Goal: Check status: Check status

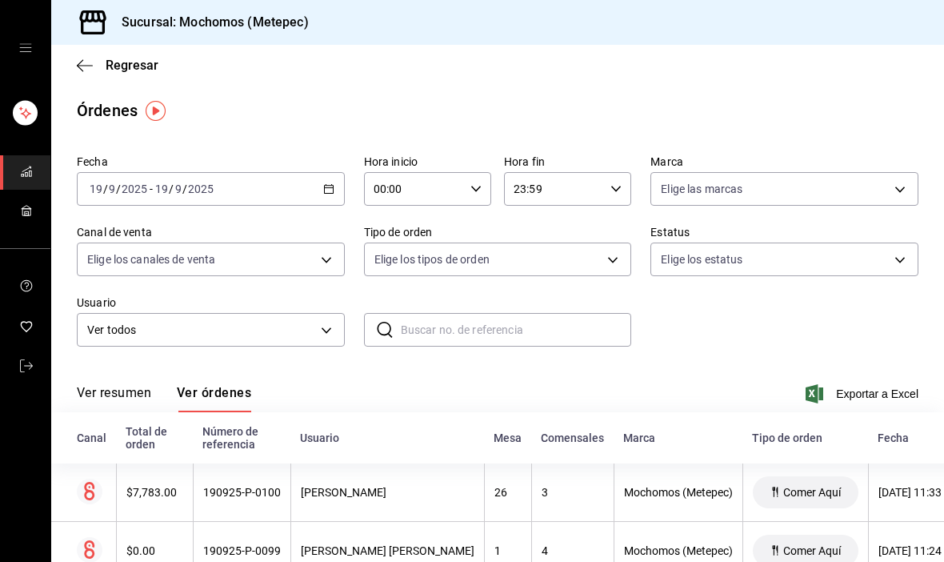
click at [331, 188] on \(Stroke\) "button" at bounding box center [328, 187] width 9 height 1
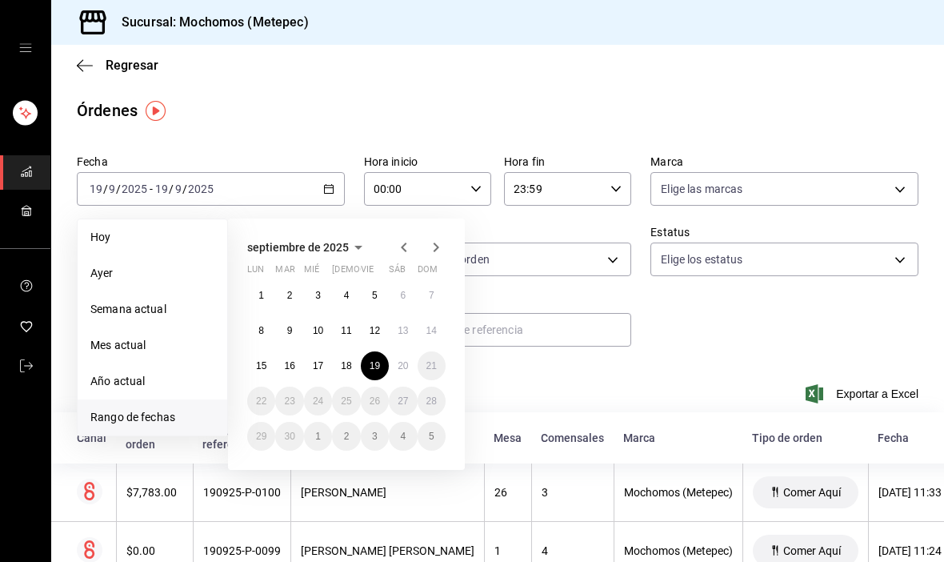
click at [312, 366] on button "17" at bounding box center [318, 365] width 28 height 29
click at [311, 365] on button "17" at bounding box center [318, 365] width 28 height 29
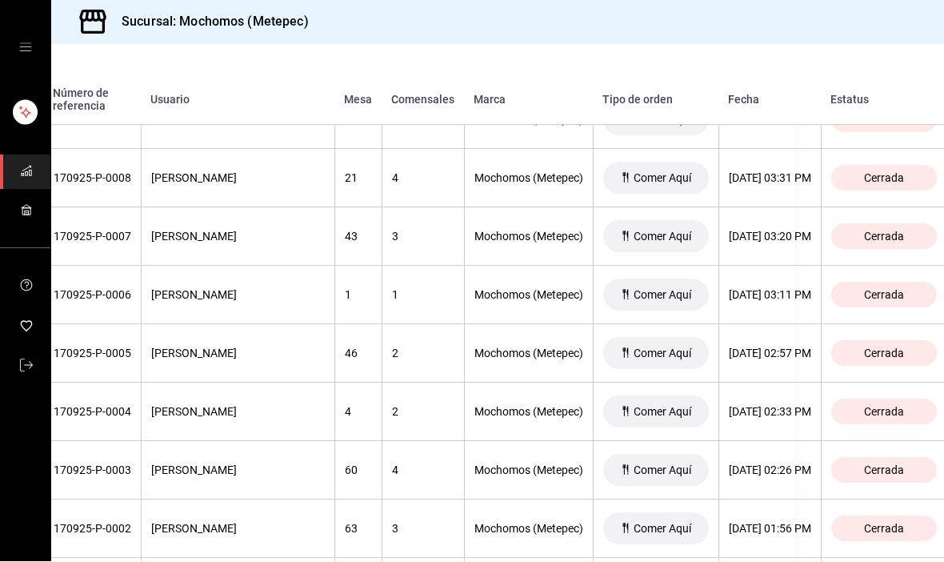
scroll to position [2047, 150]
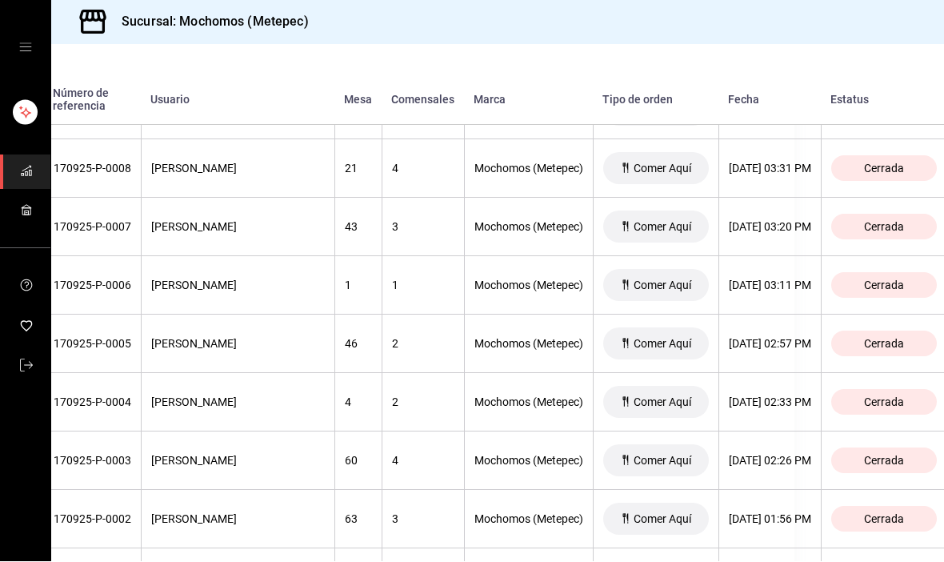
click at [766, 338] on div "[DATE] 02:57 PM" at bounding box center [770, 344] width 82 height 13
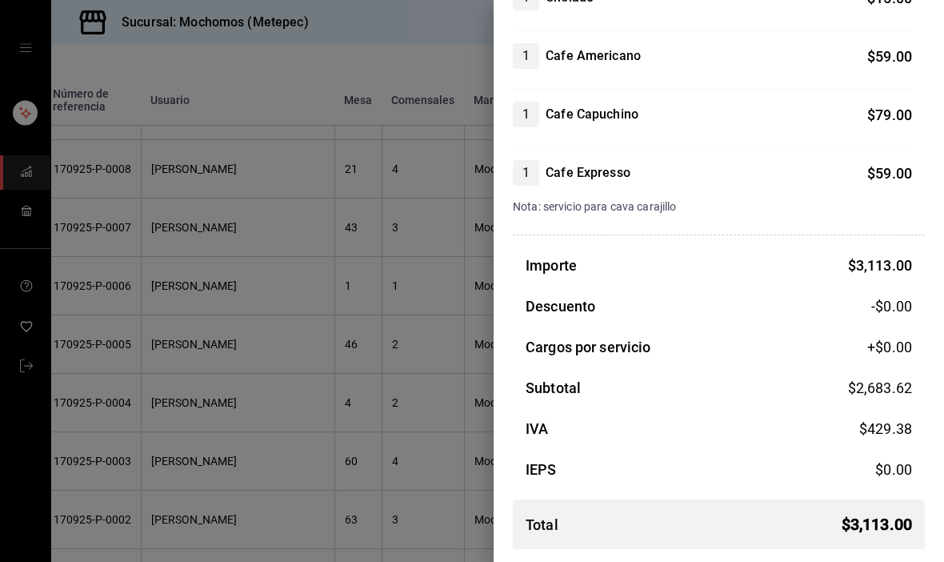
scroll to position [1023, 0]
click at [211, 331] on div at bounding box center [472, 281] width 944 height 562
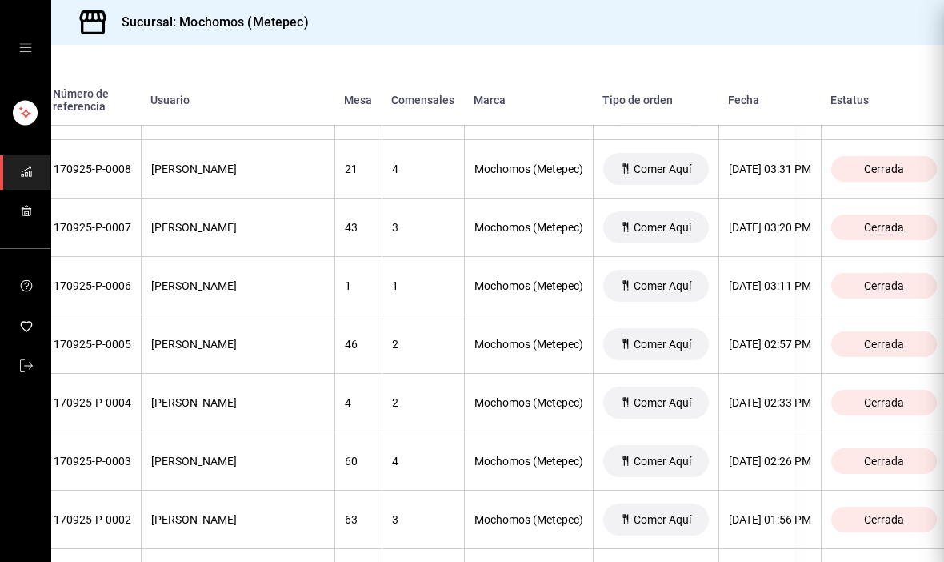
scroll to position [0, 0]
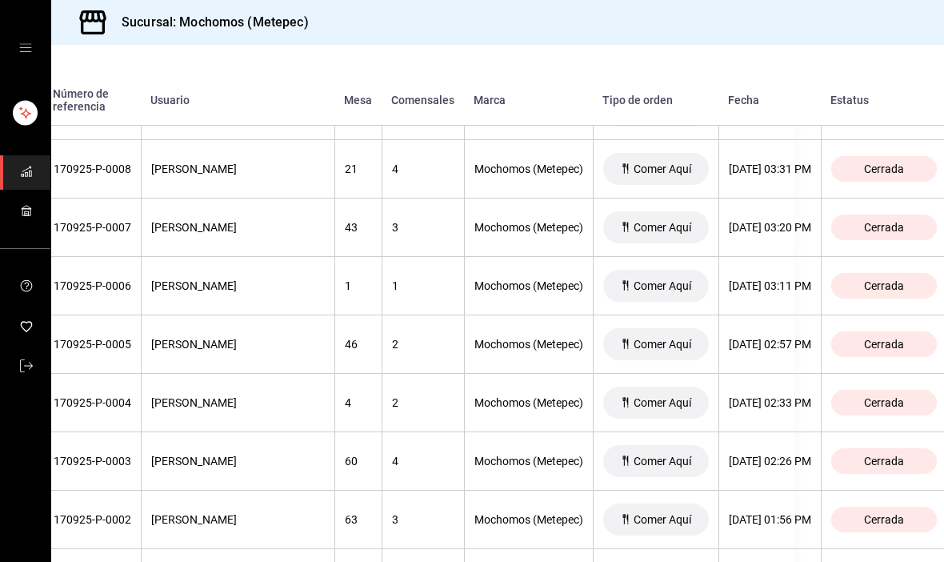
click at [259, 338] on div "[PERSON_NAME]" at bounding box center [238, 344] width 174 height 13
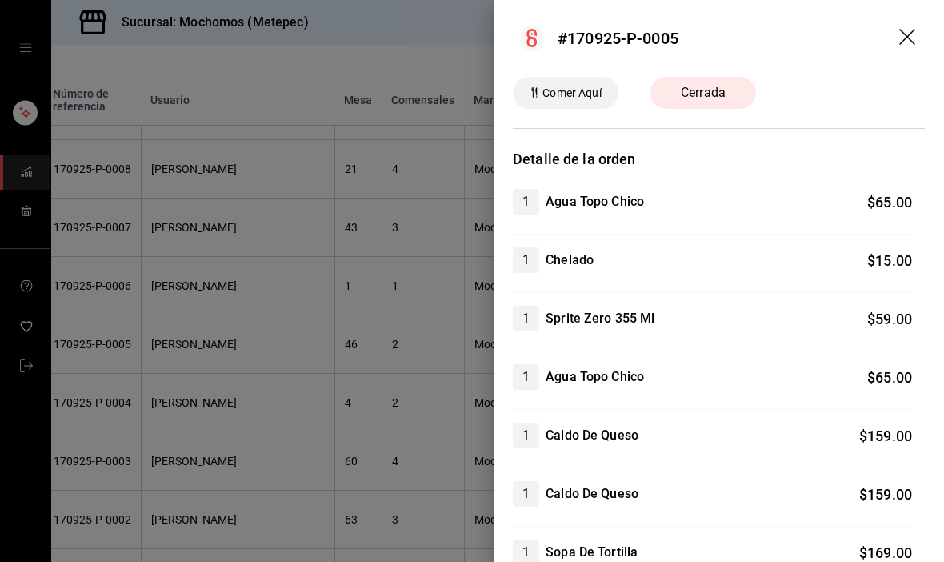
click at [266, 234] on div at bounding box center [472, 281] width 944 height 562
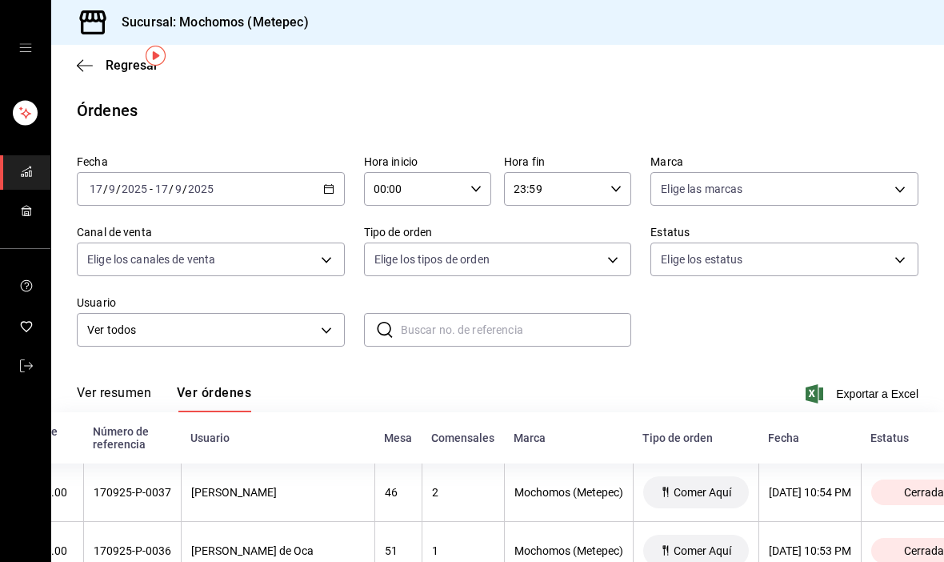
click at [327, 172] on div "[DATE] [DATE] - [DATE] [DATE]" at bounding box center [211, 189] width 268 height 34
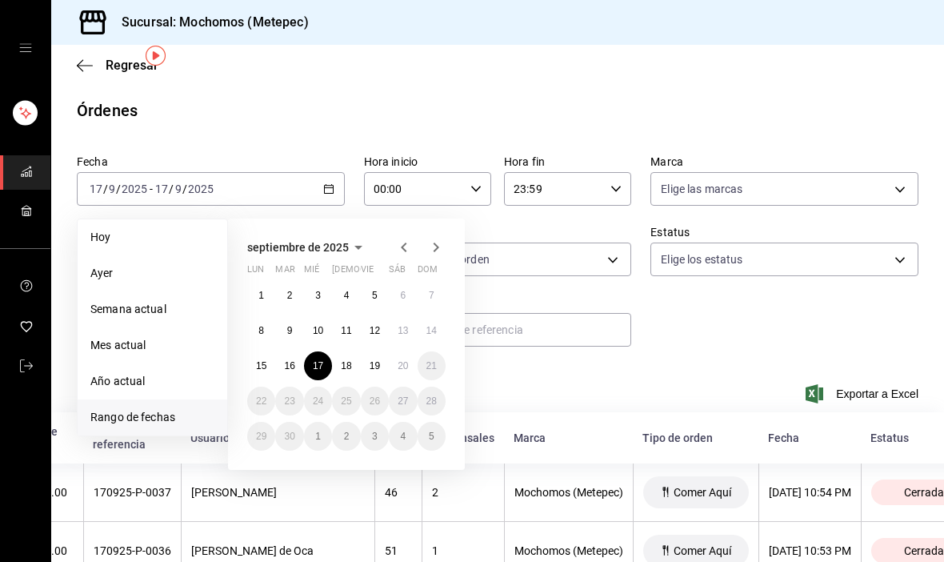
click at [323, 351] on button "17" at bounding box center [318, 365] width 28 height 29
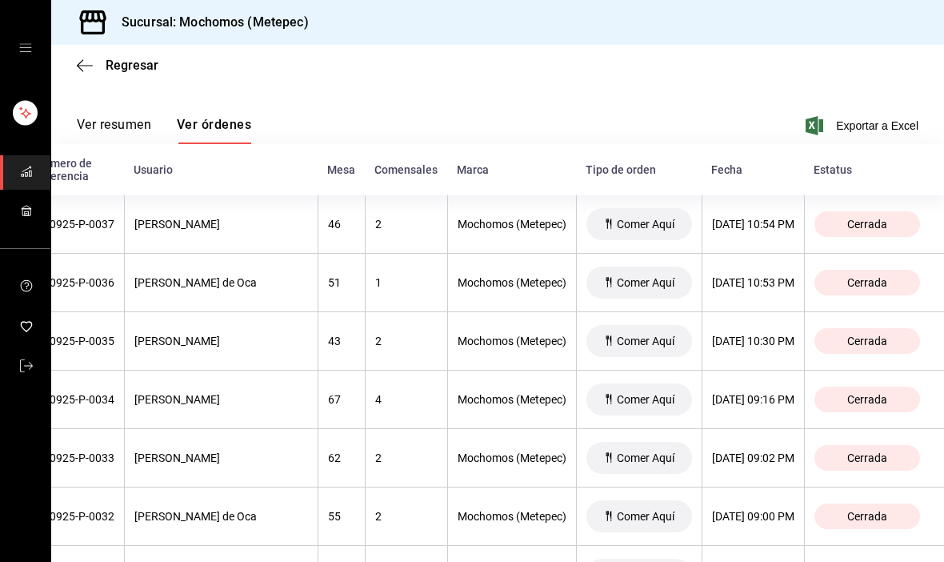
scroll to position [269, 0]
click at [781, 392] on div "[DATE] 09:16 PM" at bounding box center [753, 398] width 82 height 13
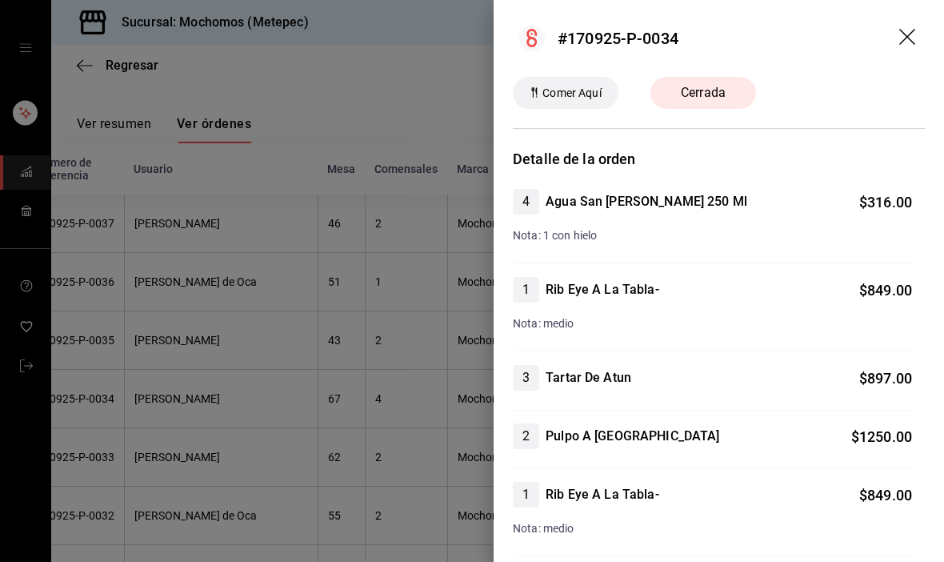
scroll to position [6, 0]
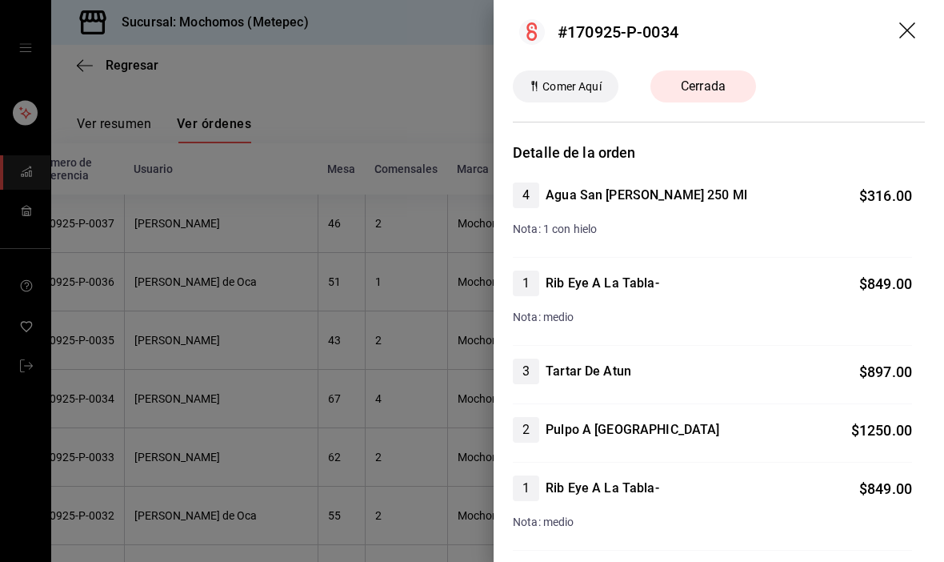
click at [211, 272] on div at bounding box center [472, 281] width 944 height 562
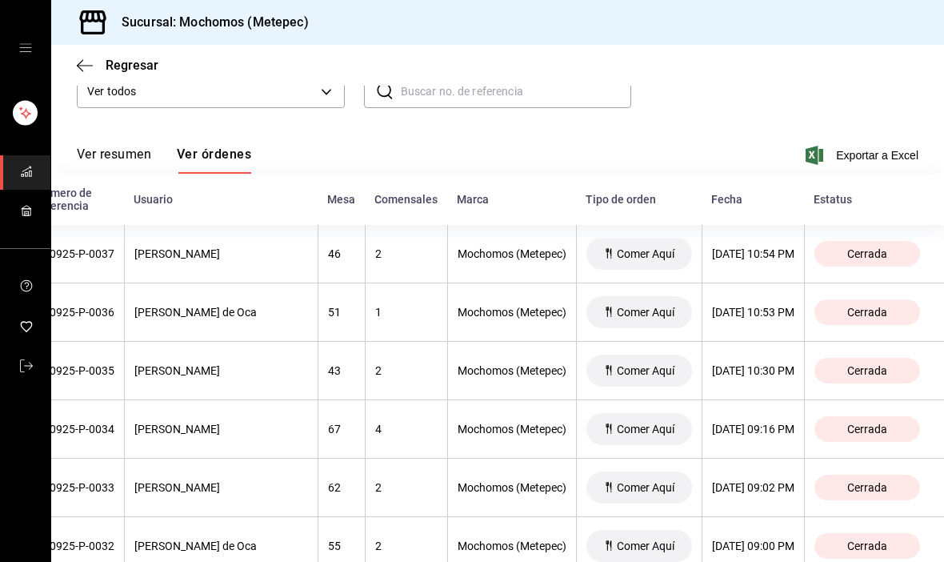
scroll to position [236, 0]
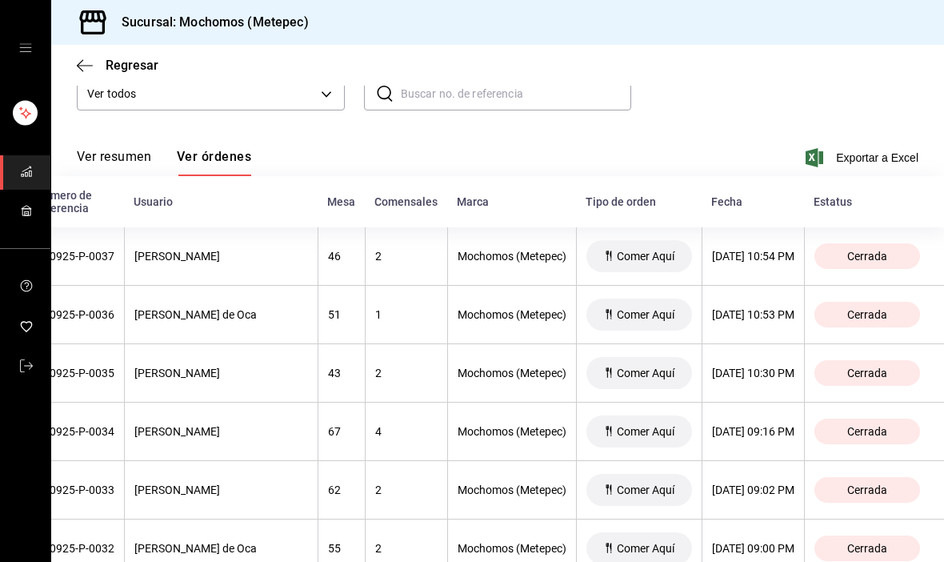
click at [776, 308] on div "[DATE] 10:53 PM" at bounding box center [753, 314] width 82 height 13
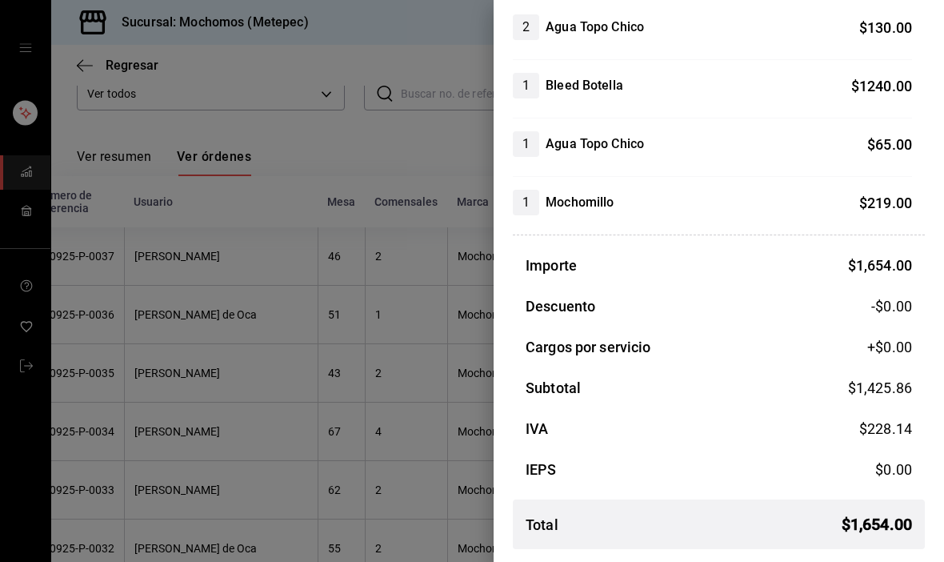
scroll to position [174, 0]
click at [275, 391] on div at bounding box center [472, 281] width 944 height 562
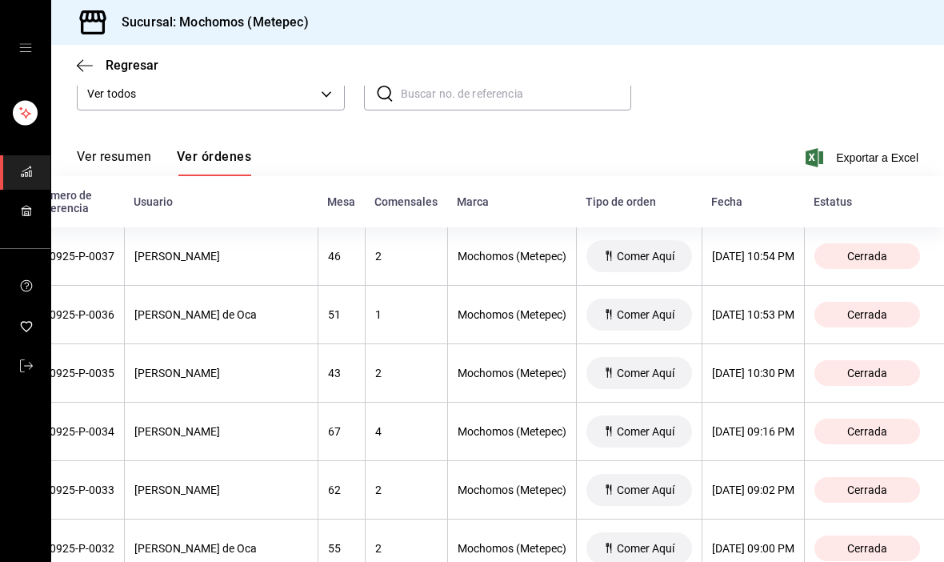
click at [795, 250] on div "[DATE] 10:54 PM" at bounding box center [753, 256] width 82 height 13
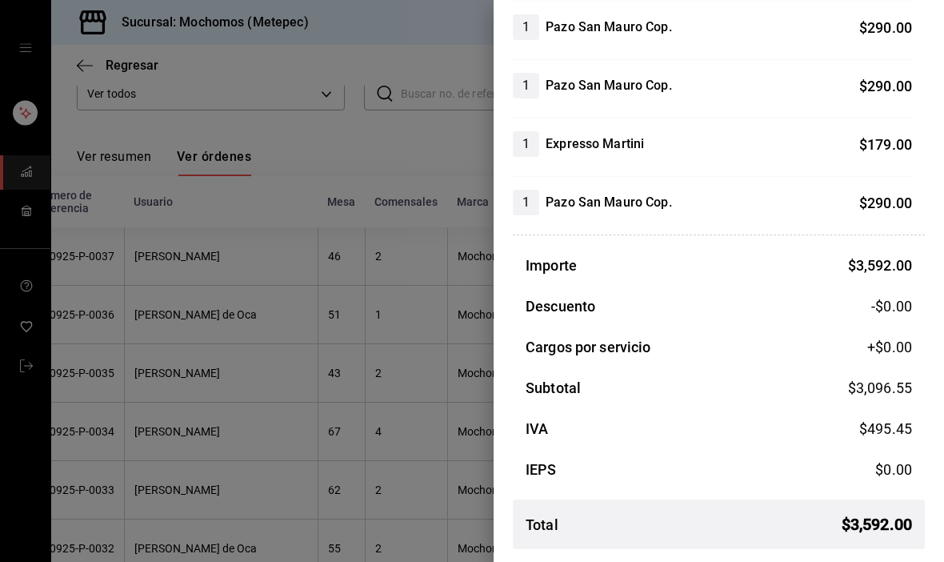
scroll to position [906, 0]
click at [243, 453] on div at bounding box center [472, 281] width 944 height 562
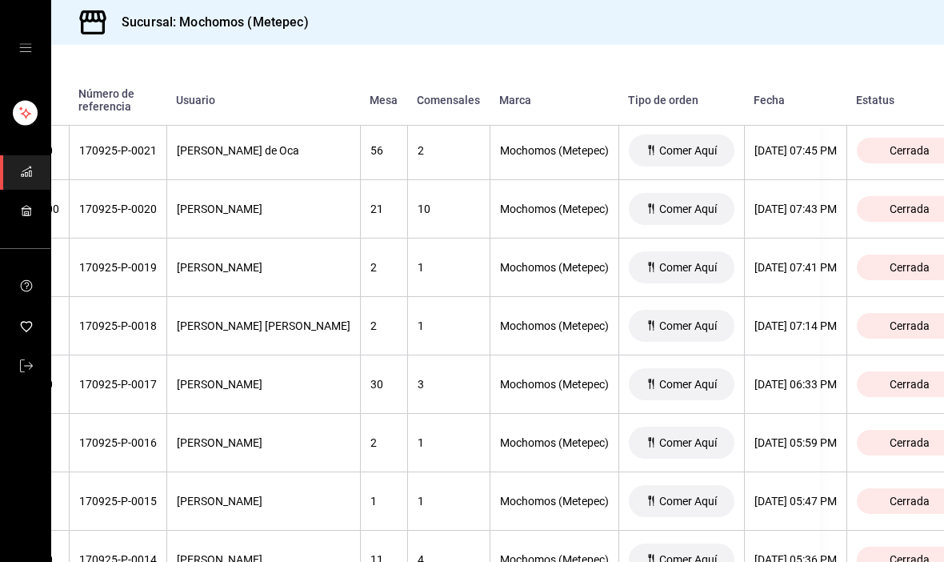
scroll to position [1304, 126]
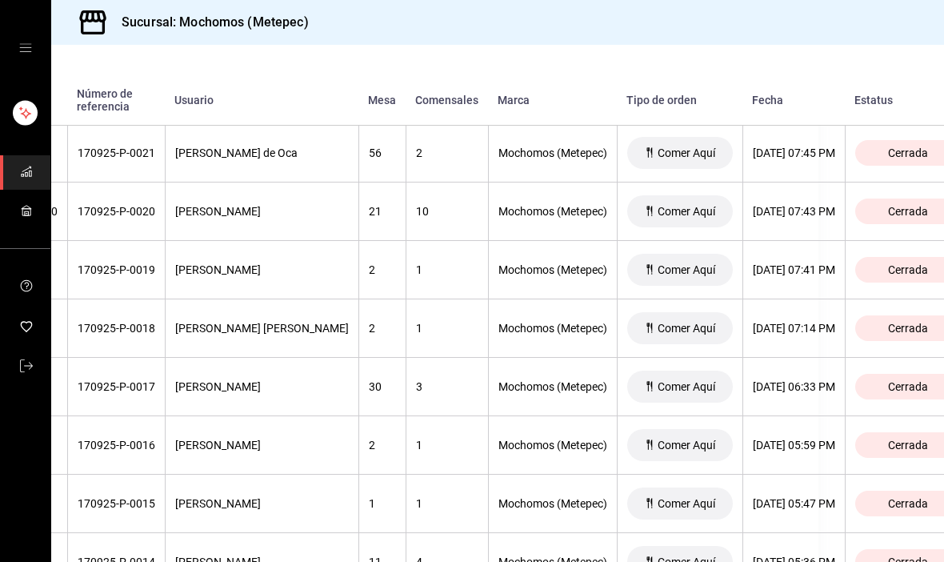
click at [421, 358] on th "3" at bounding box center [447, 387] width 82 height 58
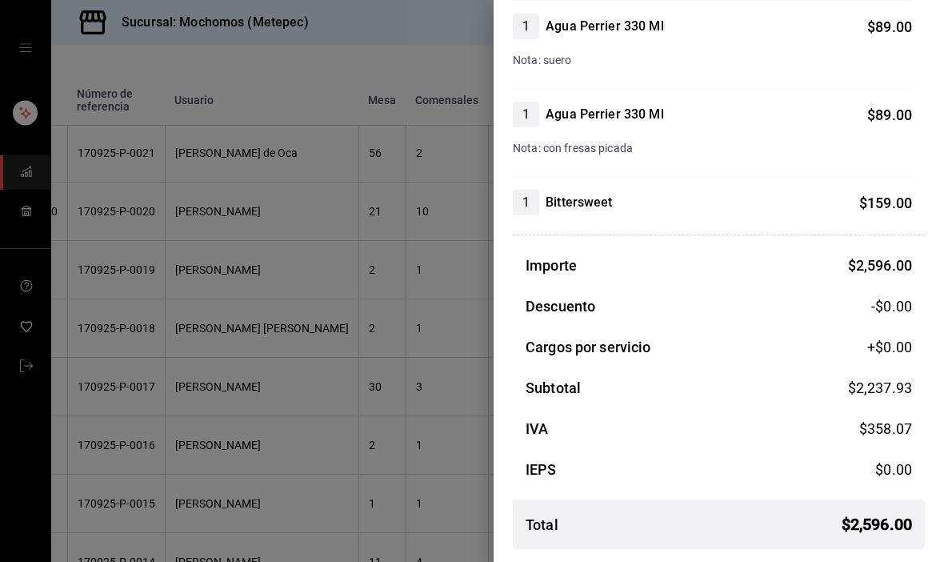
scroll to position [966, 0]
click at [259, 379] on div at bounding box center [472, 281] width 944 height 562
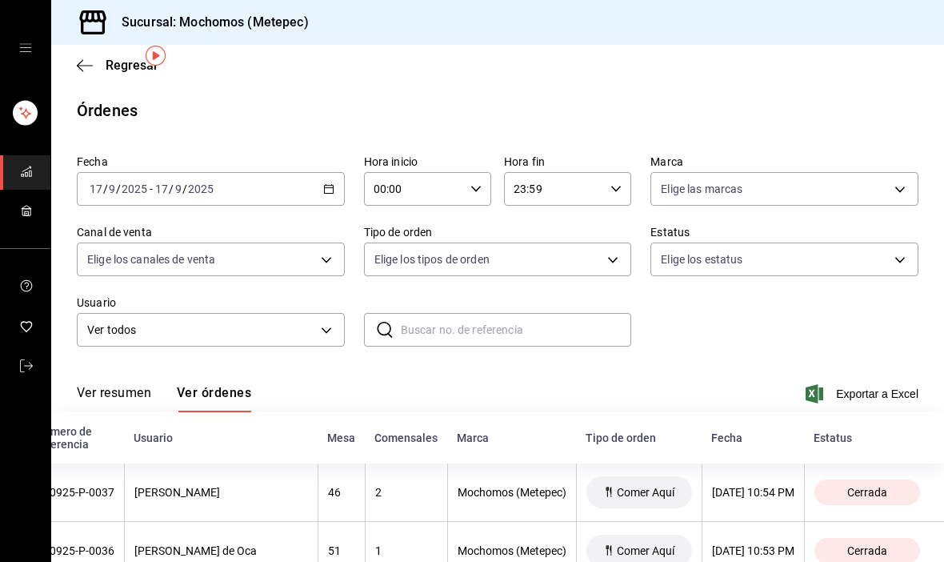
scroll to position [0, 0]
click at [247, 172] on div "[DATE] [DATE] - [DATE] [DATE]" at bounding box center [211, 189] width 268 height 34
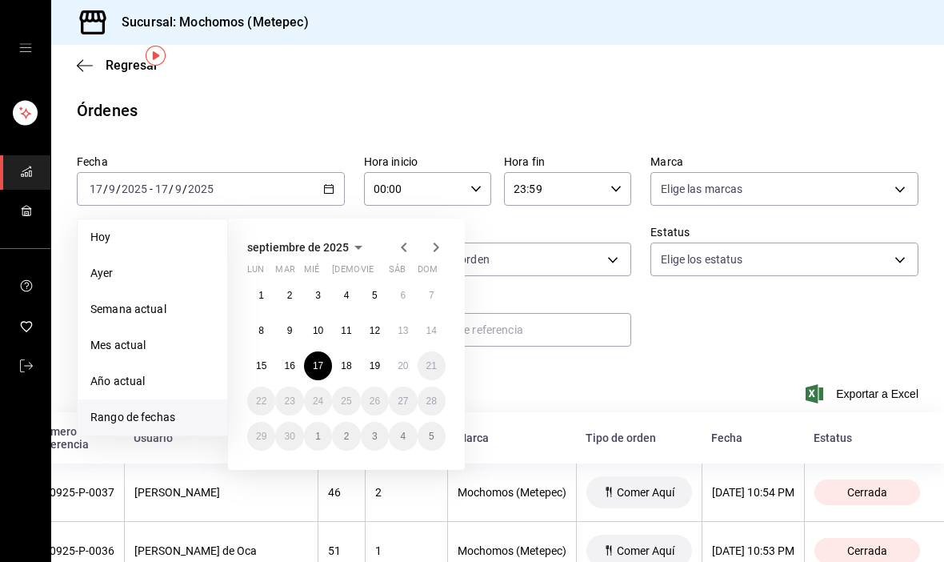
click at [351, 360] on abbr "18" at bounding box center [346, 365] width 10 height 11
click at [349, 360] on abbr "18" at bounding box center [346, 365] width 10 height 11
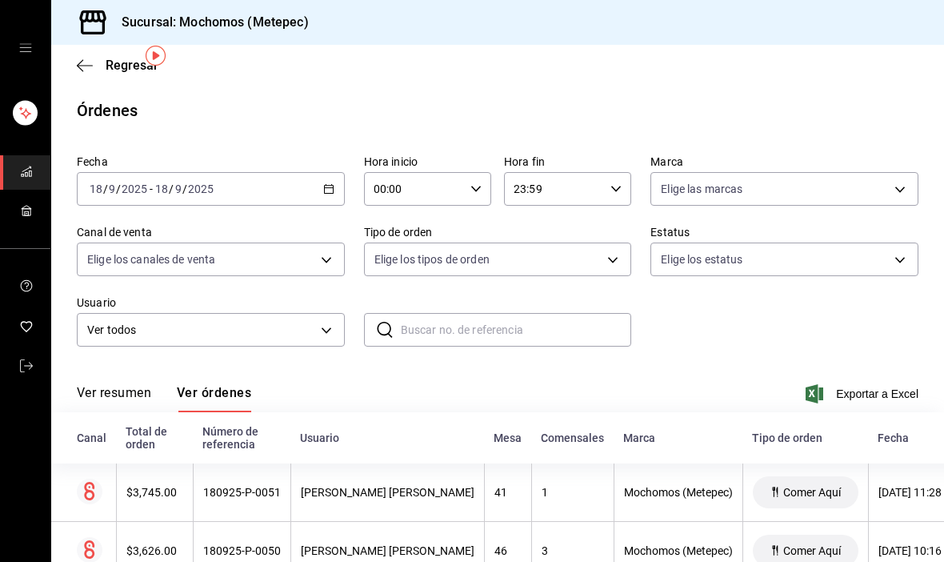
click at [326, 183] on icon "button" at bounding box center [328, 188] width 11 height 11
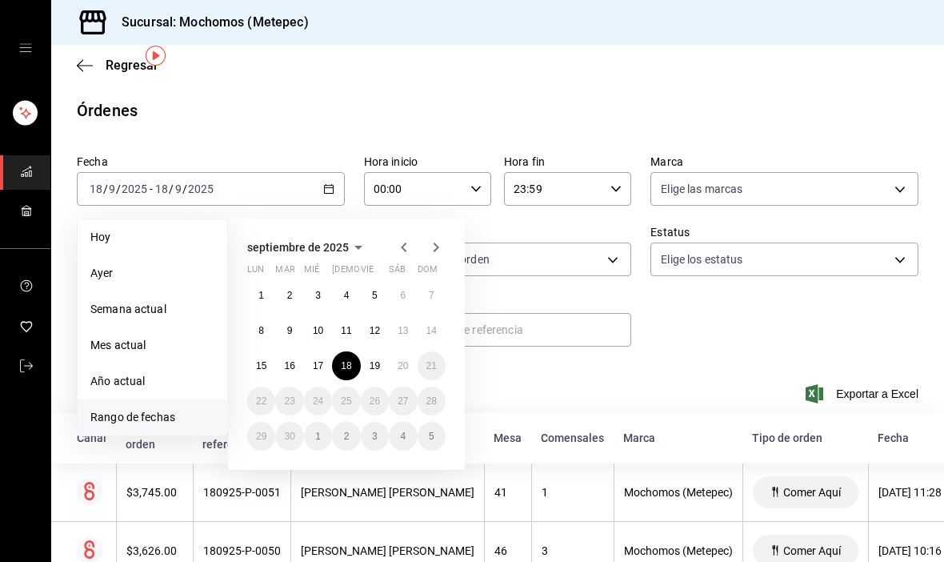
click at [178, 327] on li "Mes actual" at bounding box center [153, 345] width 150 height 36
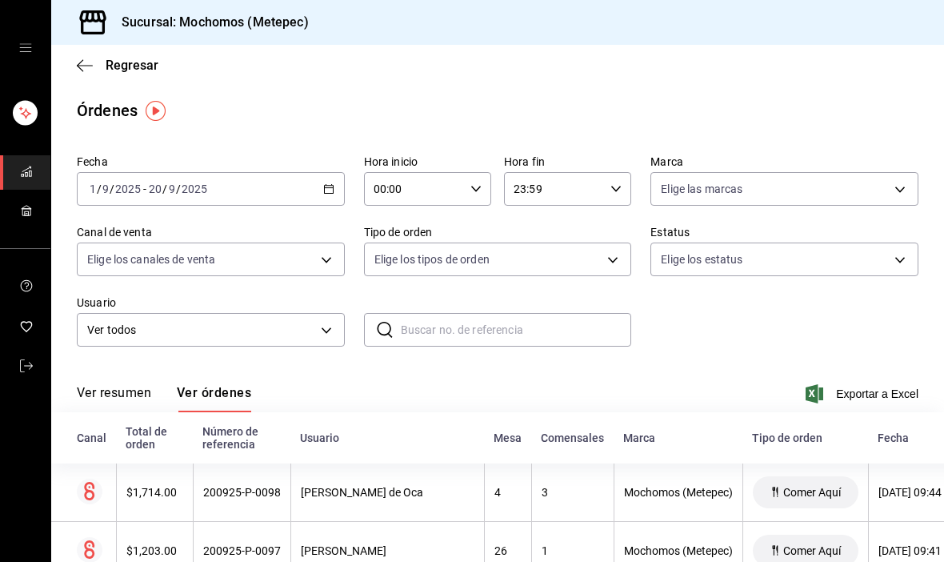
click at [126, 392] on button "Ver resumen" at bounding box center [114, 398] width 74 height 27
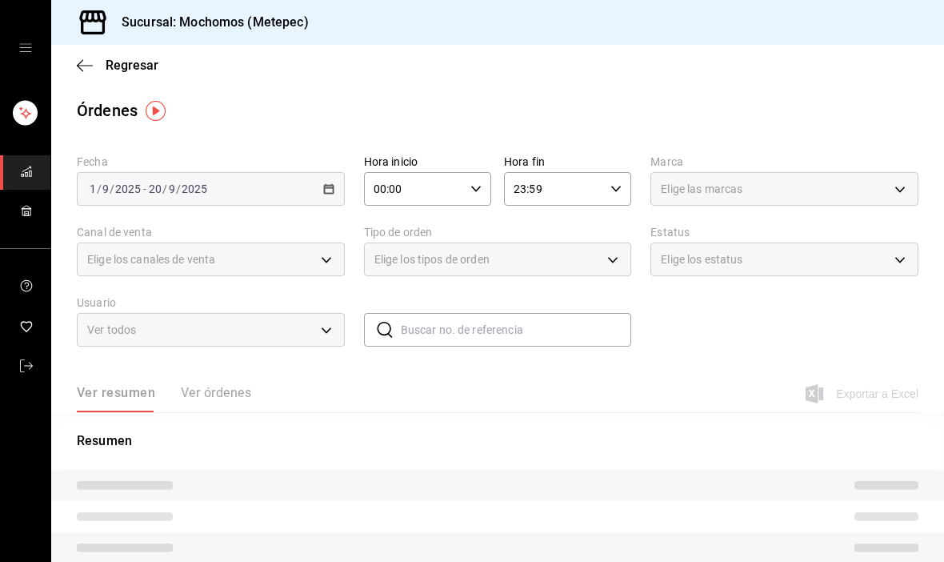
click at [223, 395] on div "Ver resumen Ver órdenes" at bounding box center [164, 398] width 174 height 27
click at [227, 389] on div "Ver resumen Ver órdenes" at bounding box center [164, 398] width 174 height 27
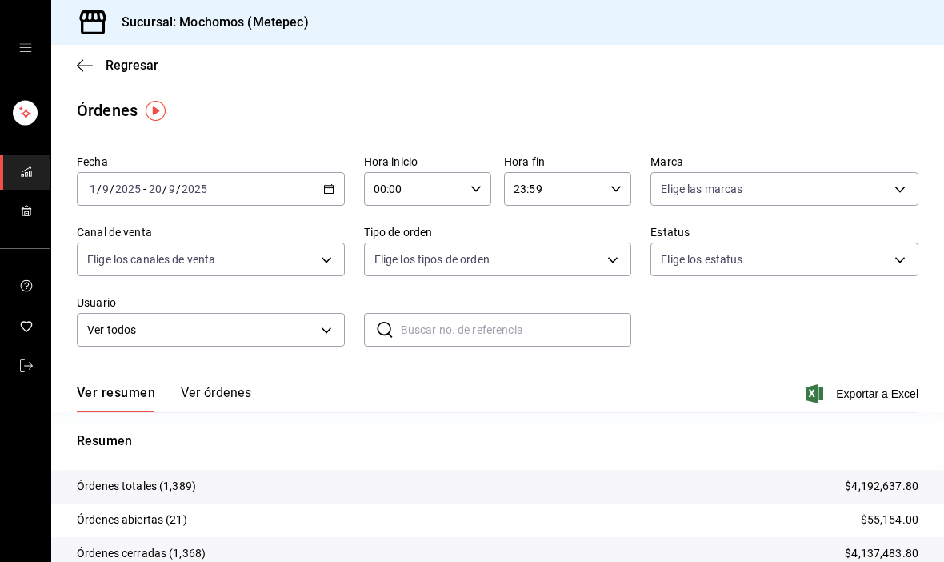
click at [215, 407] on button "Ver órdenes" at bounding box center [216, 398] width 70 height 27
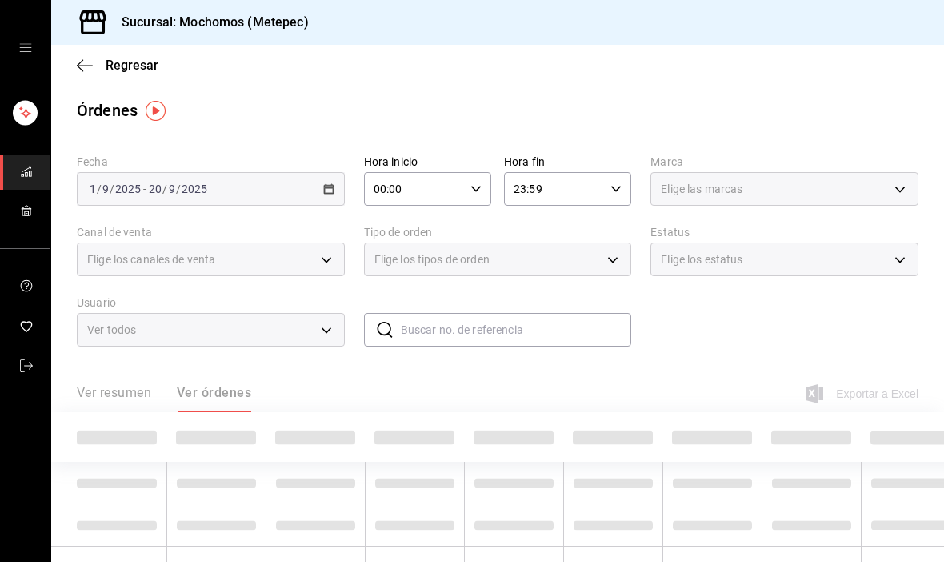
click at [212, 403] on div "Ver resumen Ver órdenes" at bounding box center [164, 398] width 174 height 27
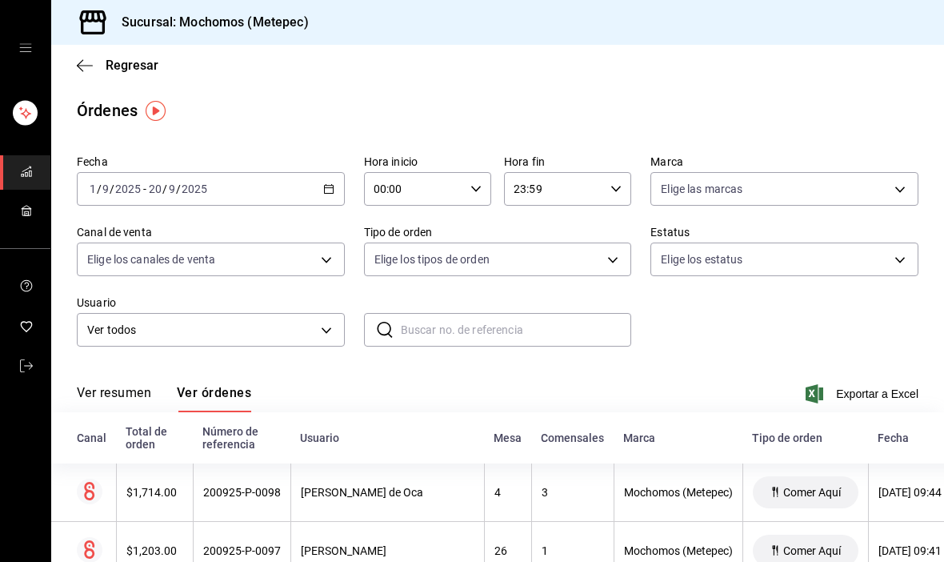
click at [326, 188] on \(Stroke\) "button" at bounding box center [328, 187] width 9 height 1
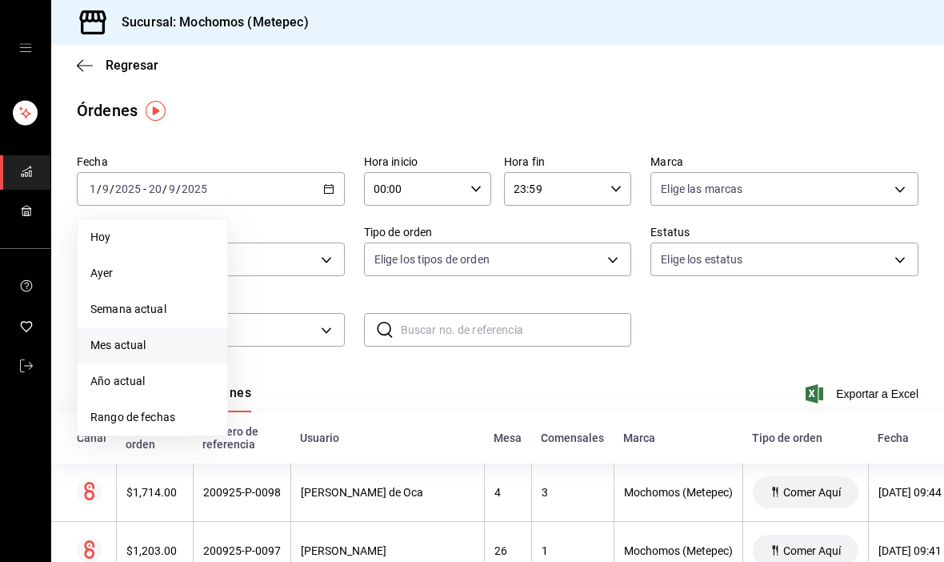
click at [166, 420] on span "Rango de fechas" at bounding box center [152, 417] width 124 height 17
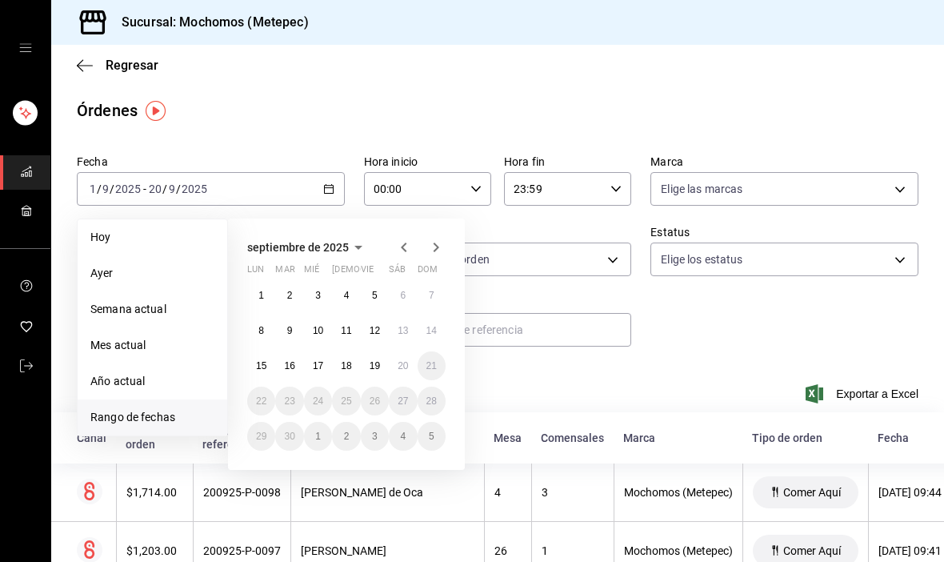
click at [346, 361] on abbr "18" at bounding box center [346, 365] width 10 height 11
click at [345, 360] on abbr "18" at bounding box center [346, 365] width 10 height 11
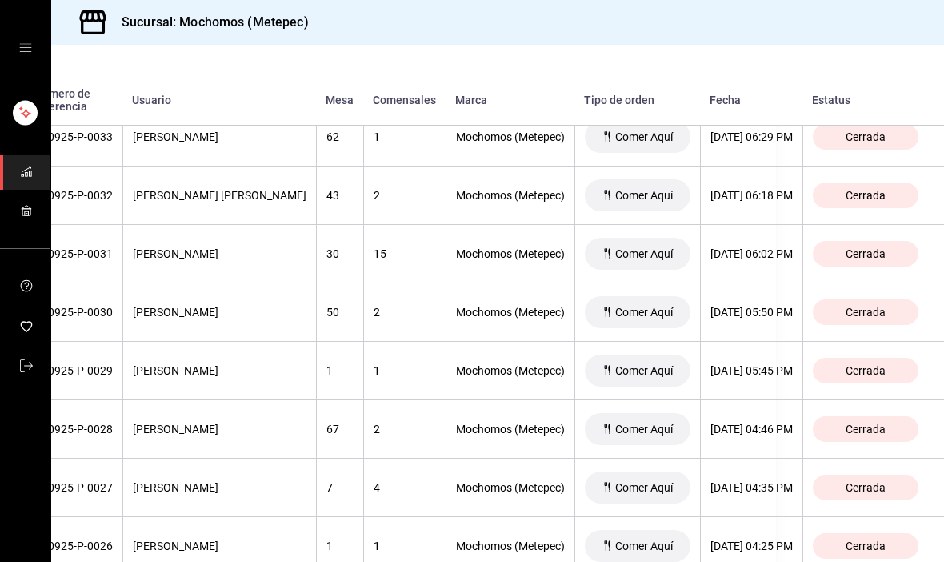
scroll to position [1437, 185]
click at [756, 244] on th "[DATE] 06:02 PM" at bounding box center [751, 254] width 102 height 58
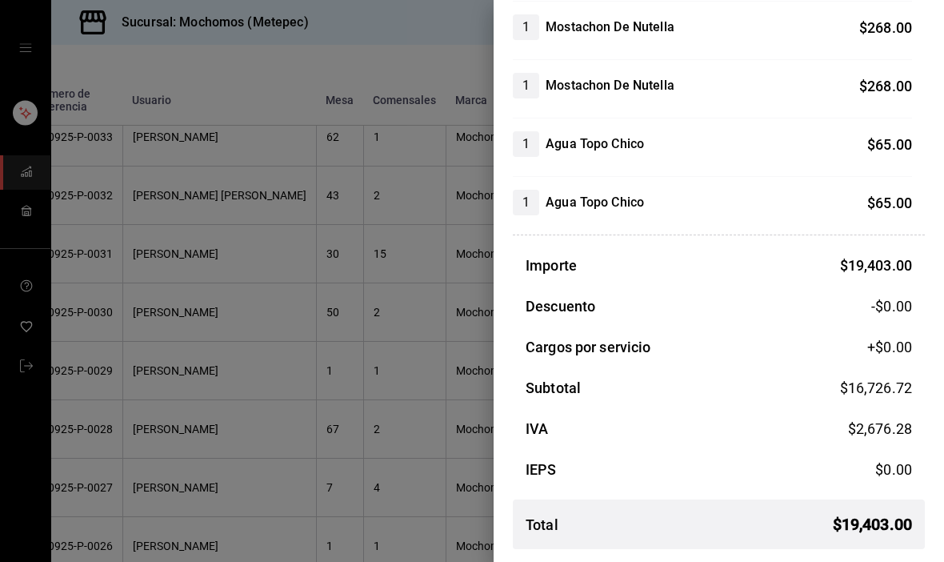
scroll to position [3739, 0]
click at [356, 380] on div at bounding box center [472, 281] width 944 height 562
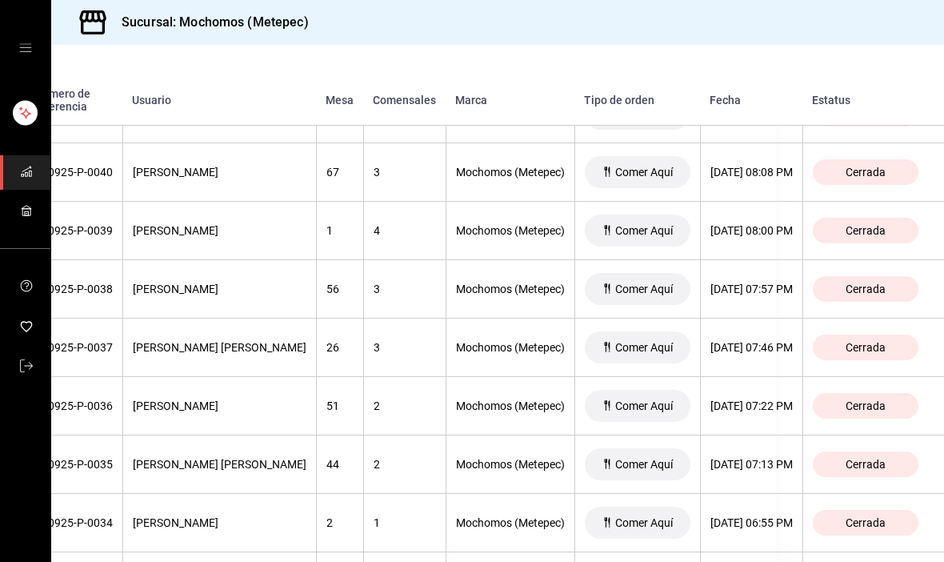
scroll to position [994, 182]
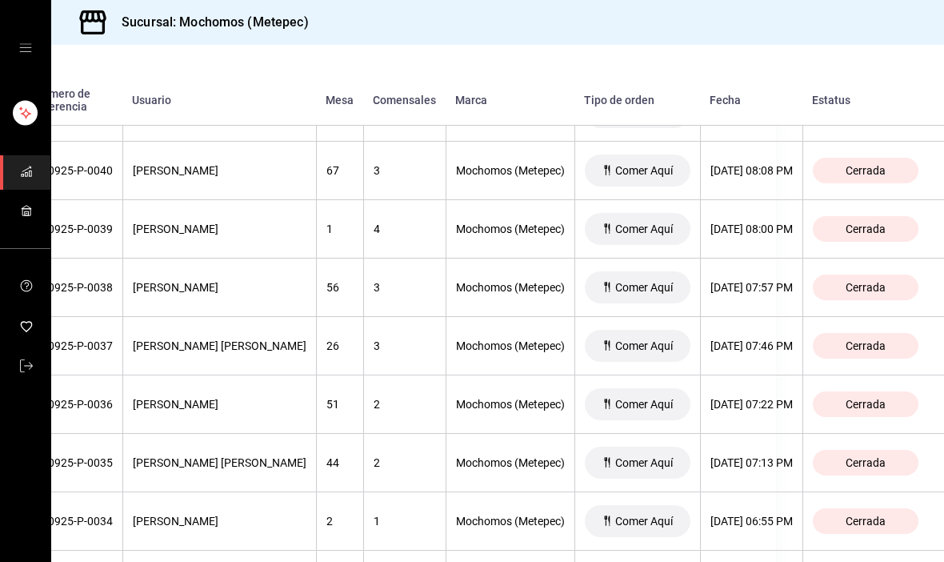
click at [772, 385] on th "[DATE] 07:22 PM" at bounding box center [751, 404] width 102 height 58
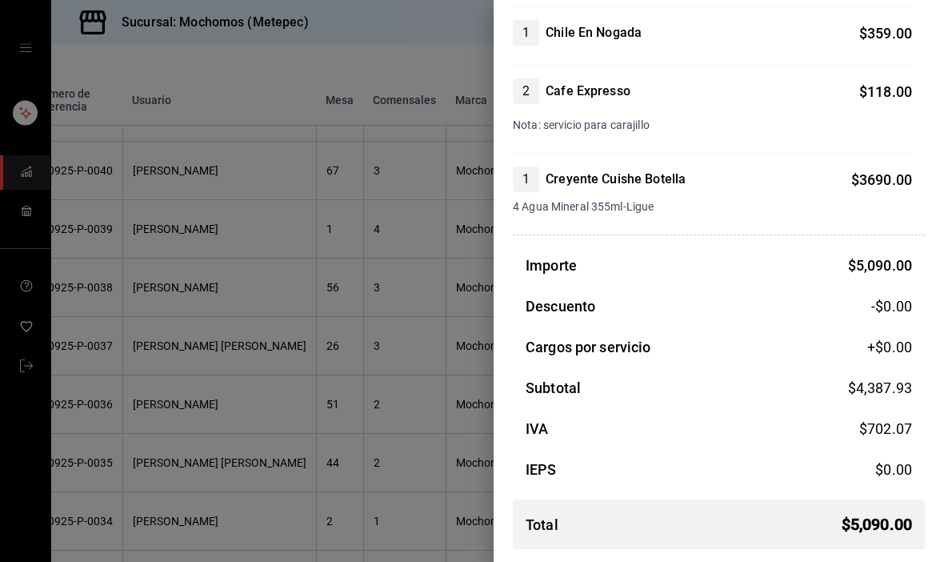
scroll to position [286, 0]
click at [423, 474] on div at bounding box center [472, 281] width 944 height 562
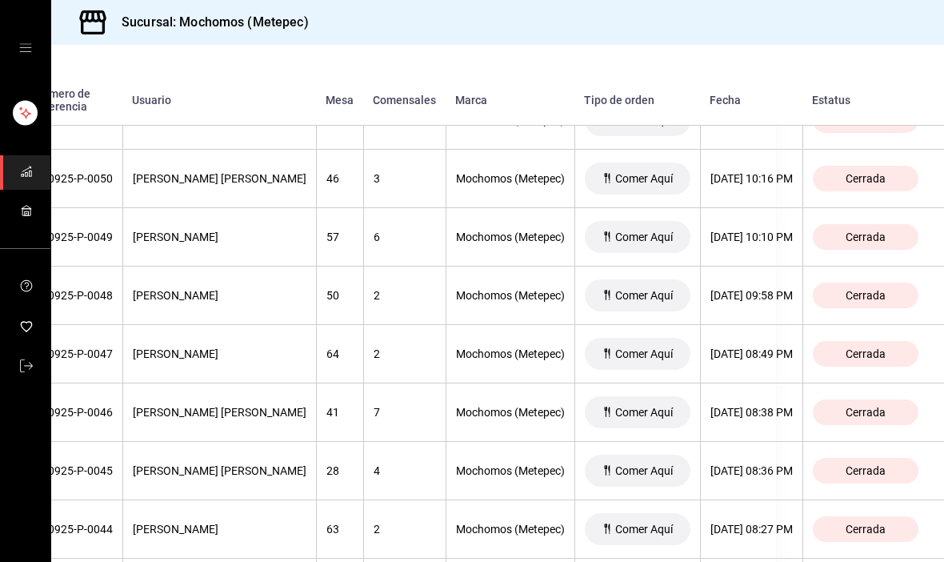
scroll to position [403, 185]
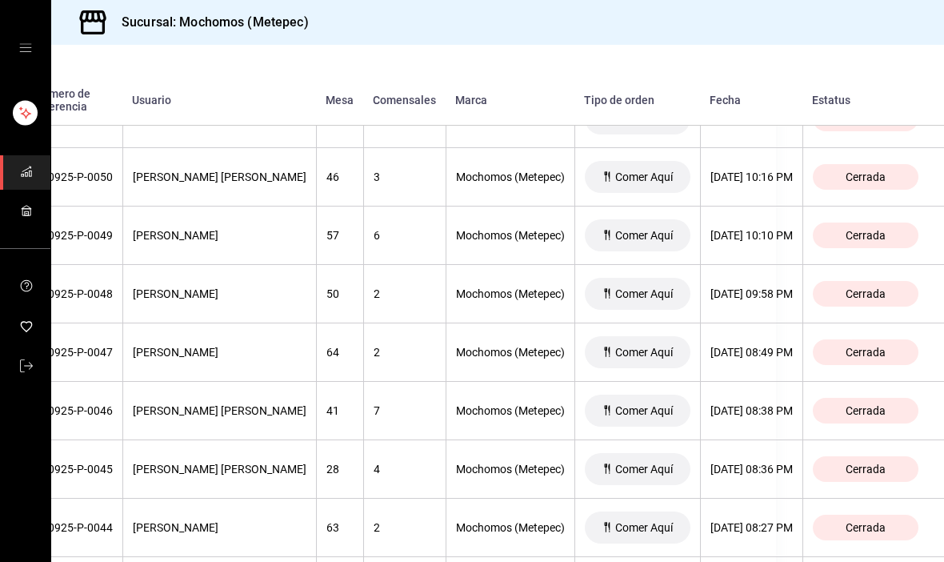
click at [745, 354] on div "[DATE] 08:49 PM" at bounding box center [752, 352] width 82 height 13
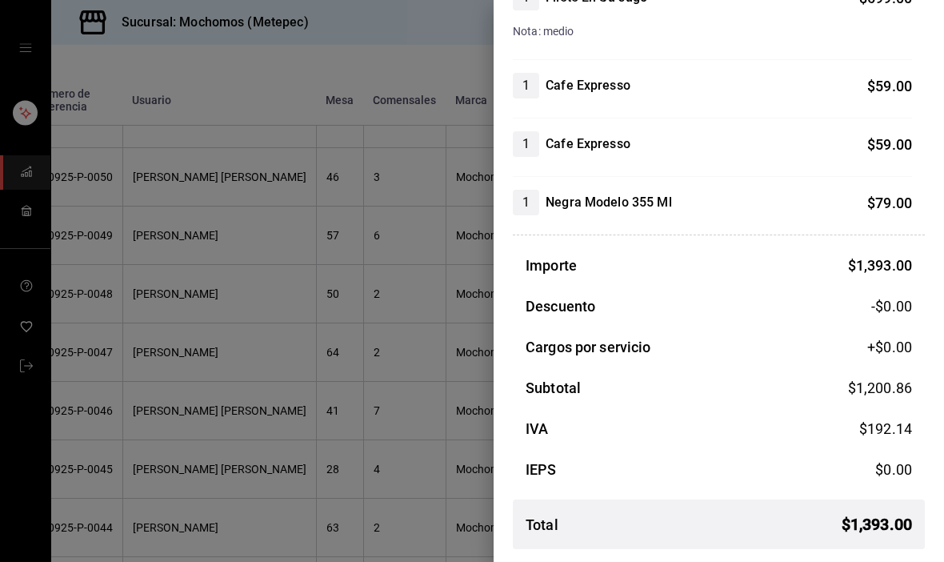
scroll to position [409, 0]
click at [419, 464] on div at bounding box center [472, 281] width 944 height 562
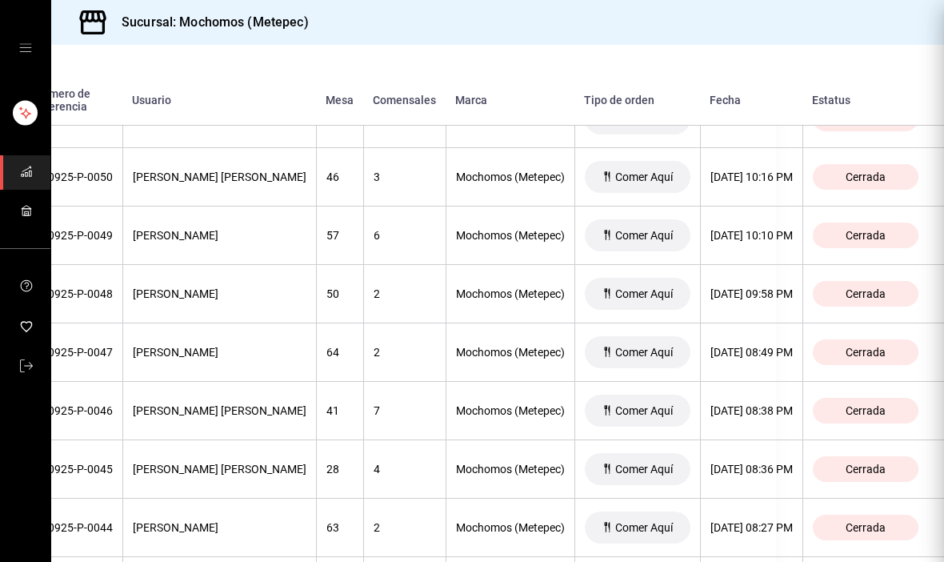
scroll to position [0, 0]
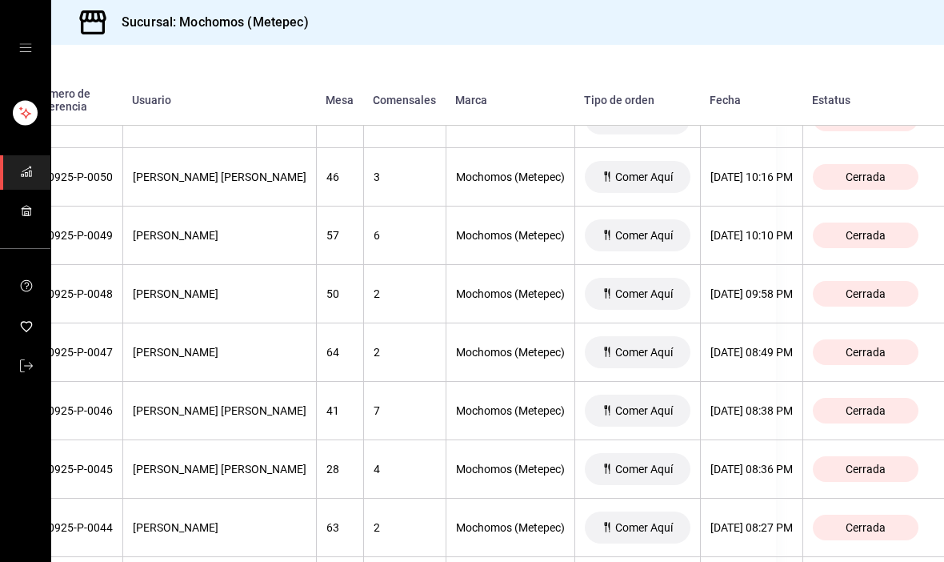
click at [764, 413] on div "[DATE] 08:38 PM" at bounding box center [752, 410] width 82 height 13
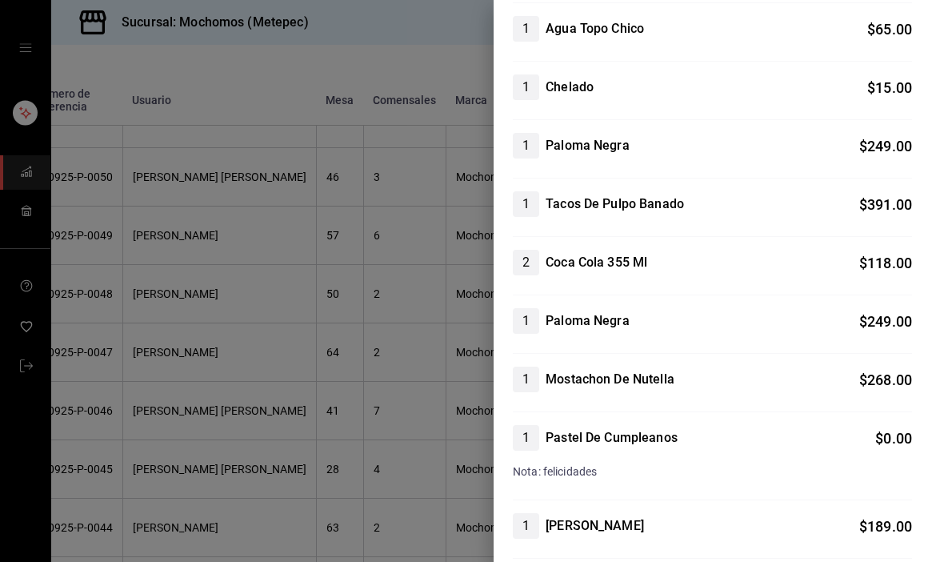
click at [379, 484] on div at bounding box center [472, 281] width 944 height 562
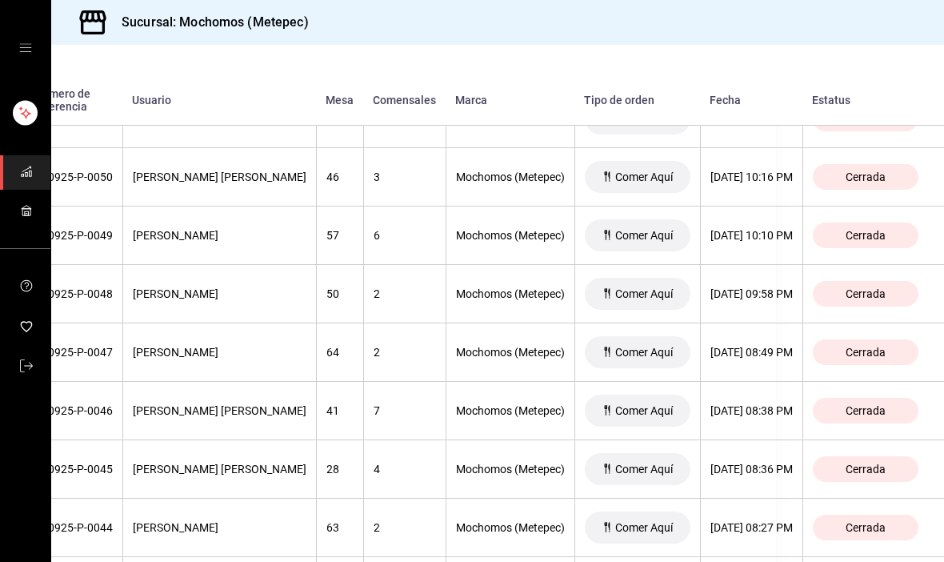
click at [730, 348] on div "[DATE] 08:49 PM" at bounding box center [752, 352] width 82 height 13
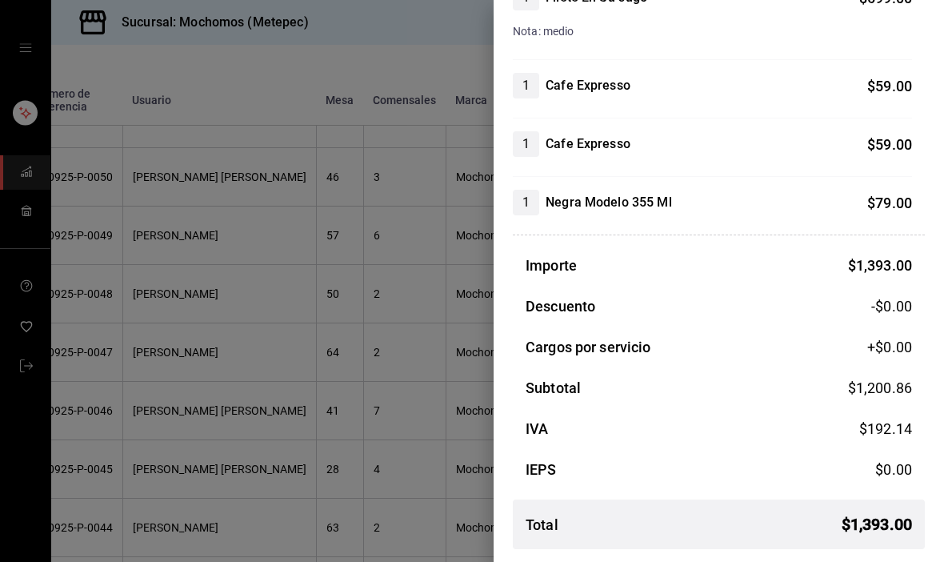
scroll to position [409, 0]
click at [383, 412] on div at bounding box center [472, 281] width 944 height 562
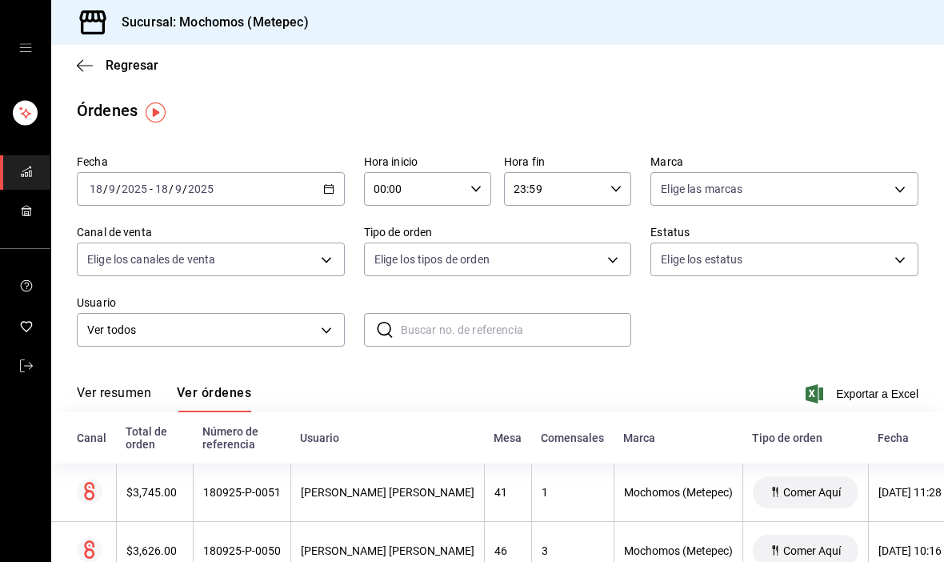
scroll to position [0, 0]
click at [323, 187] on icon "button" at bounding box center [328, 188] width 11 height 11
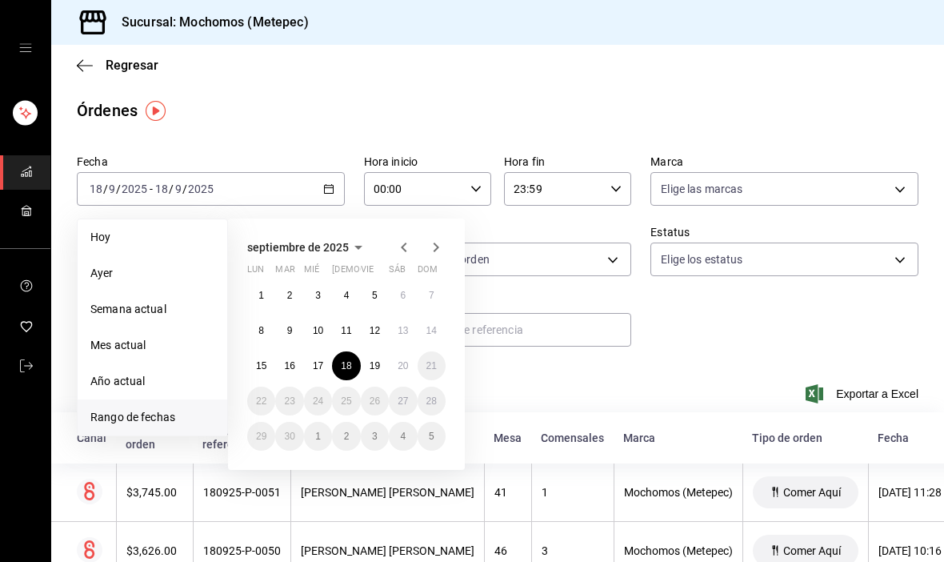
click at [382, 367] on button "19" at bounding box center [375, 365] width 28 height 29
click at [379, 356] on button "19" at bounding box center [375, 365] width 28 height 29
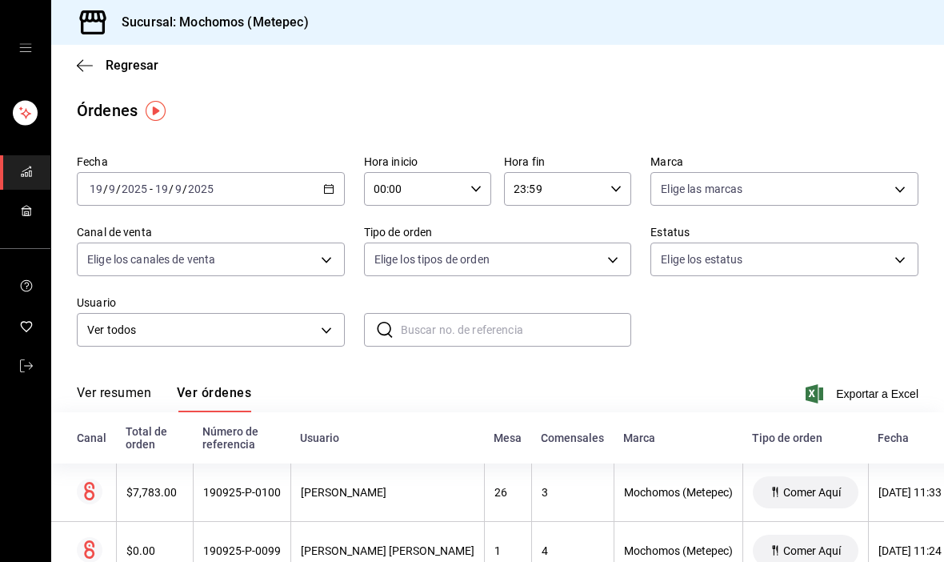
click at [319, 191] on div "[DATE] [DATE] - [DATE] [DATE]" at bounding box center [211, 189] width 268 height 34
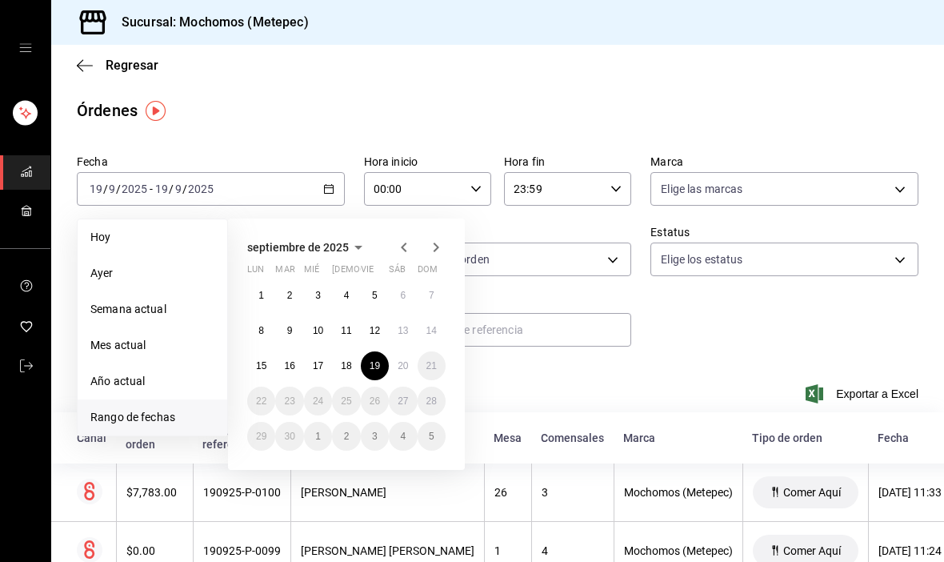
click at [376, 371] on abbr "19" at bounding box center [375, 365] width 10 height 11
click at [375, 368] on abbr "19" at bounding box center [375, 365] width 10 height 11
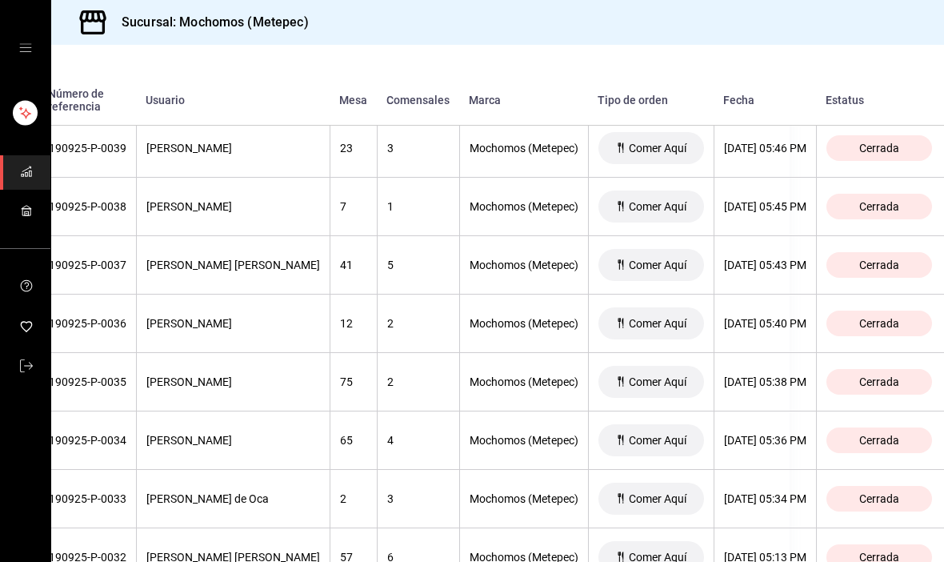
scroll to position [3954, 157]
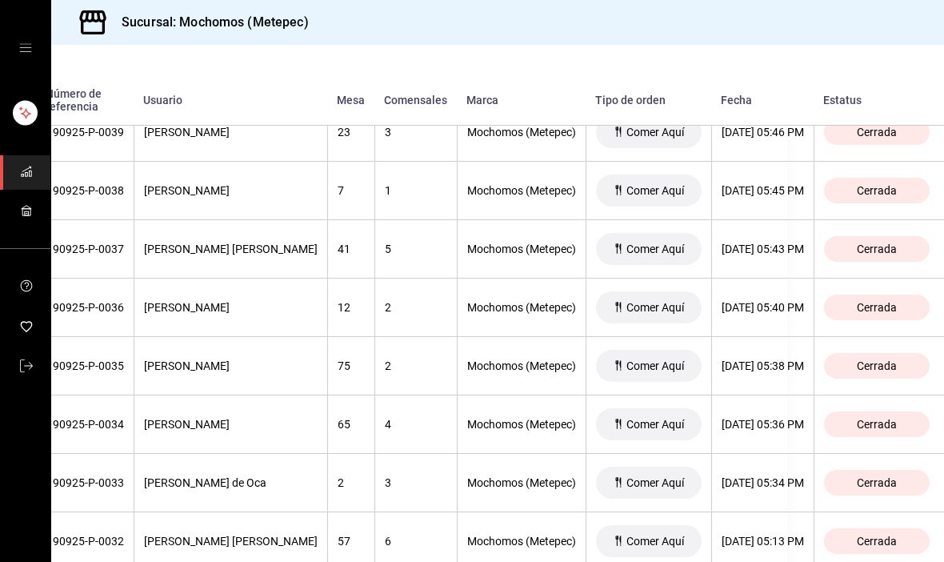
click at [804, 372] on div "[DATE] 05:38 PM" at bounding box center [763, 365] width 82 height 13
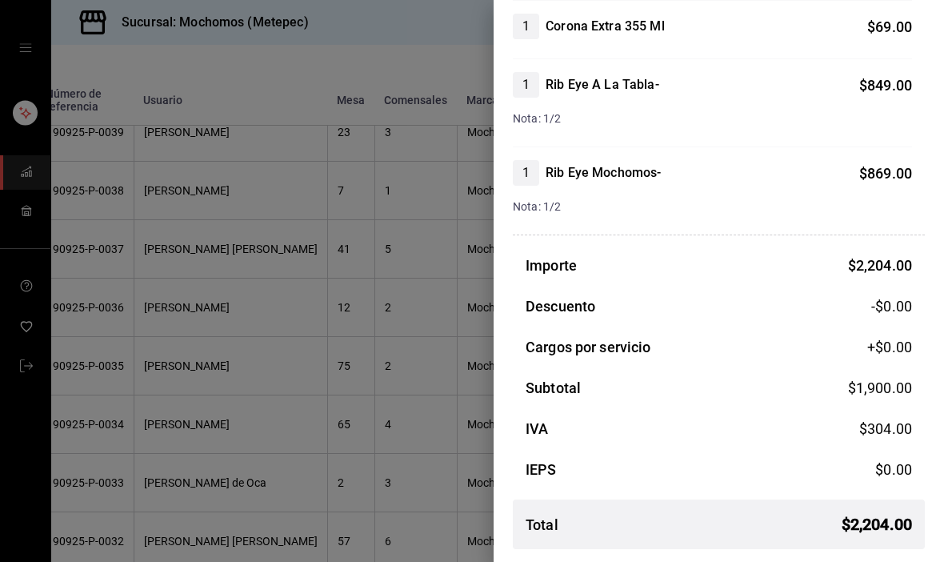
scroll to position [351, 0]
click at [374, 449] on div at bounding box center [472, 281] width 944 height 562
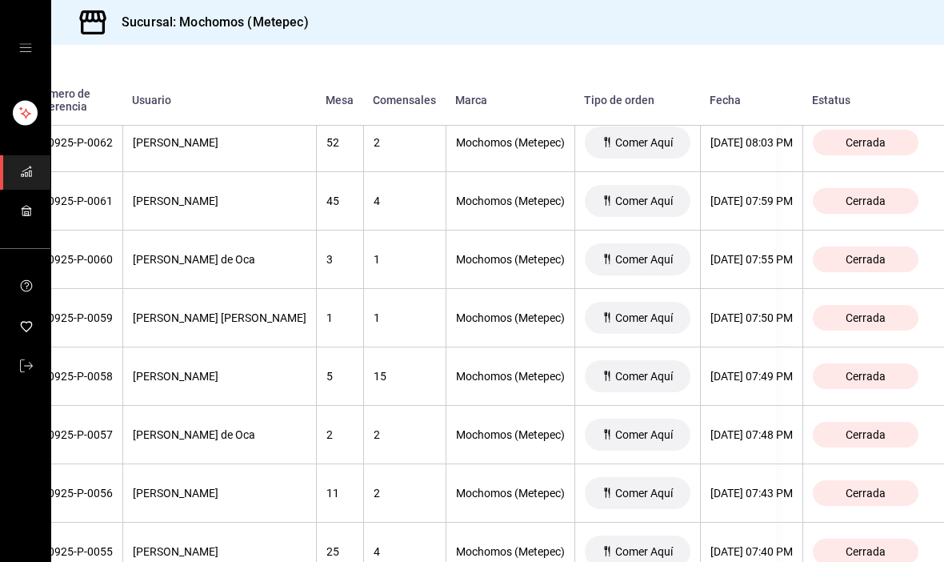
scroll to position [2604, 185]
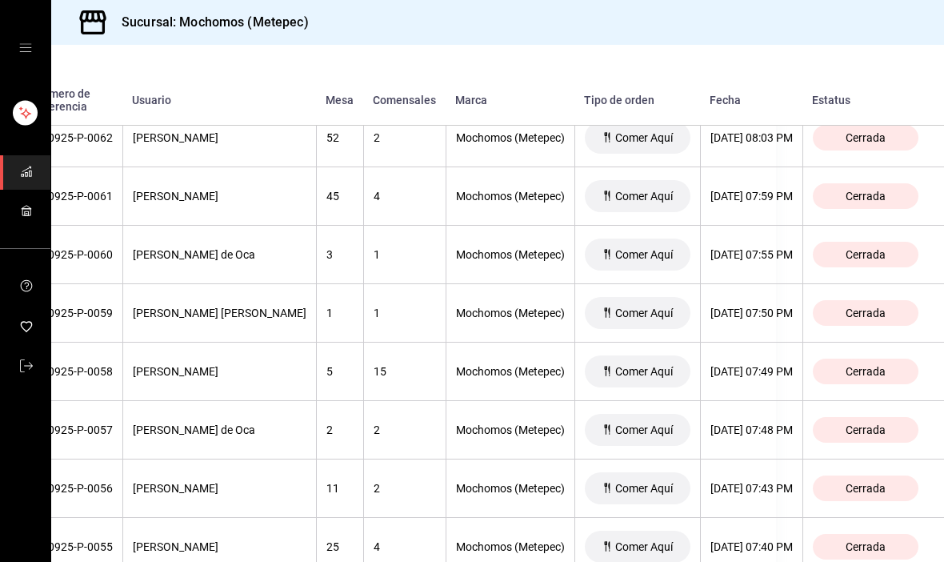
click at [777, 323] on th "[DATE] 07:50 PM" at bounding box center [751, 313] width 102 height 58
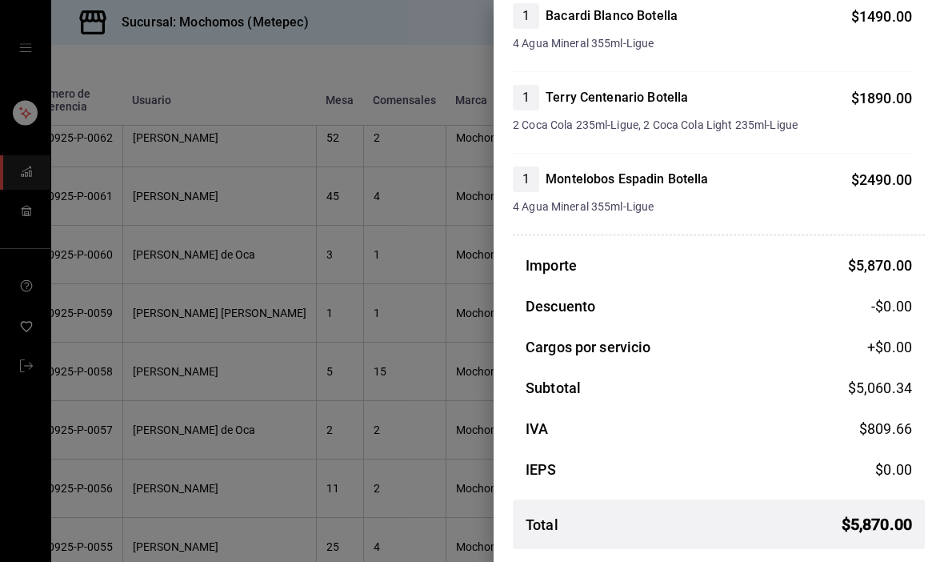
scroll to position [186, 0]
click at [413, 395] on div at bounding box center [472, 281] width 944 height 562
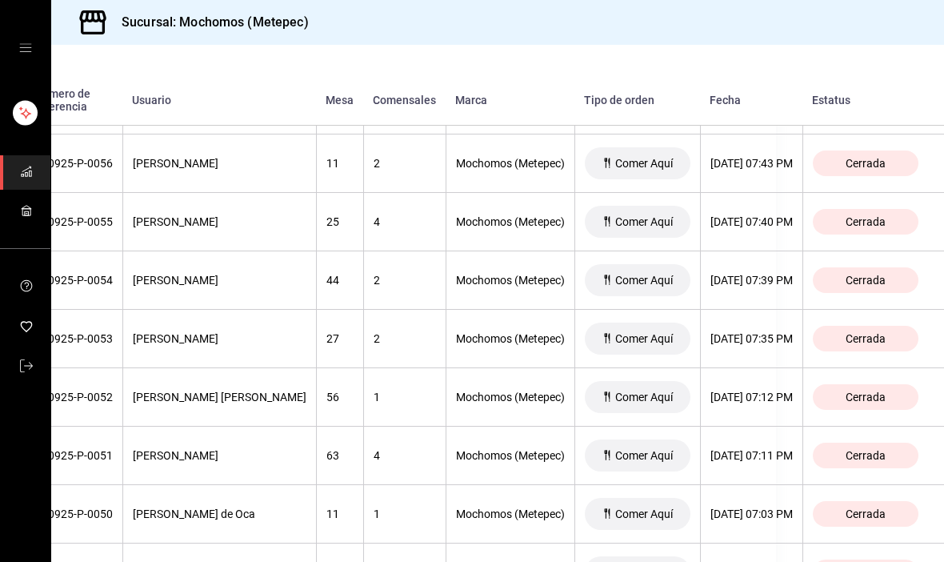
scroll to position [2930, 184]
click at [824, 307] on th "Cerrada" at bounding box center [874, 280] width 142 height 58
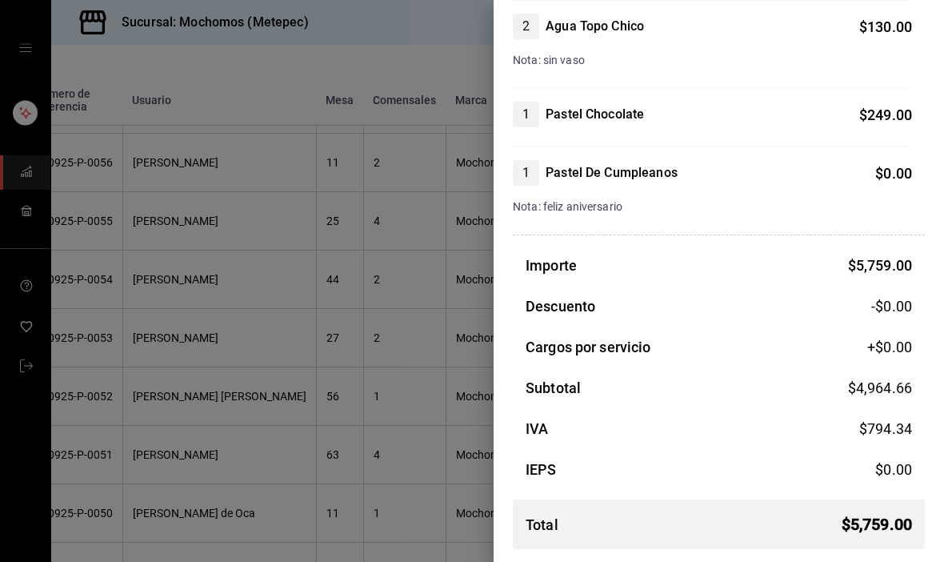
scroll to position [1450, 0]
click at [397, 416] on div at bounding box center [472, 281] width 944 height 562
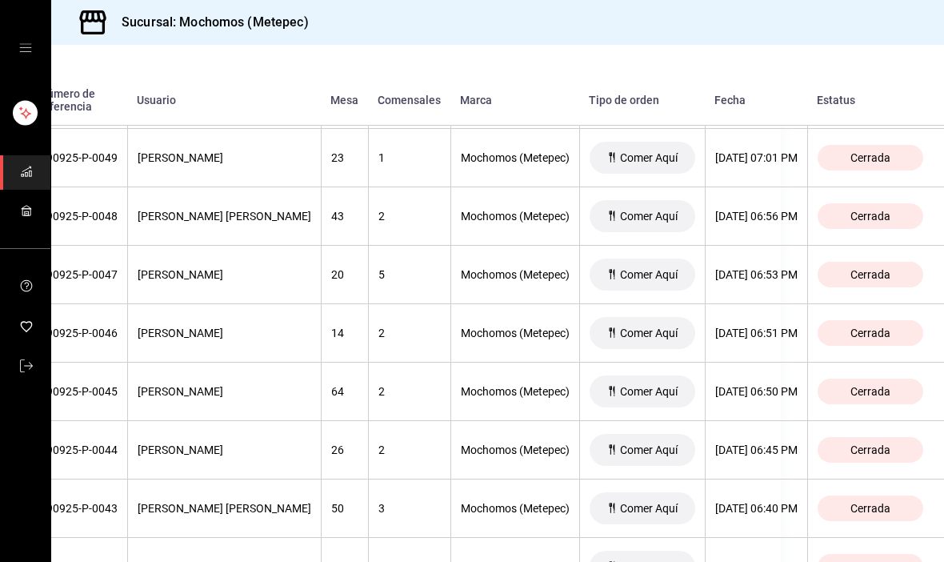
scroll to position [3351, 165]
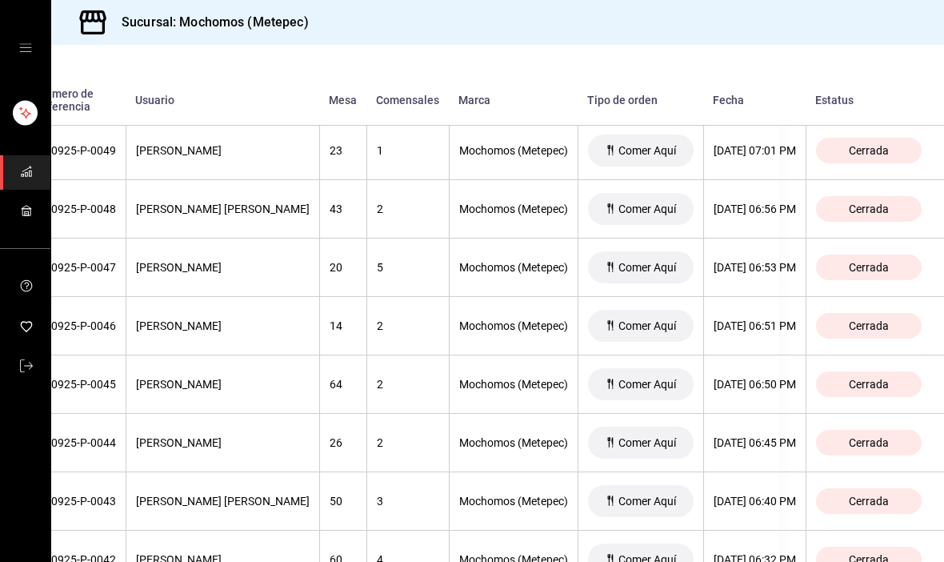
click at [793, 391] on div "[DATE] 06:50 PM" at bounding box center [755, 384] width 82 height 13
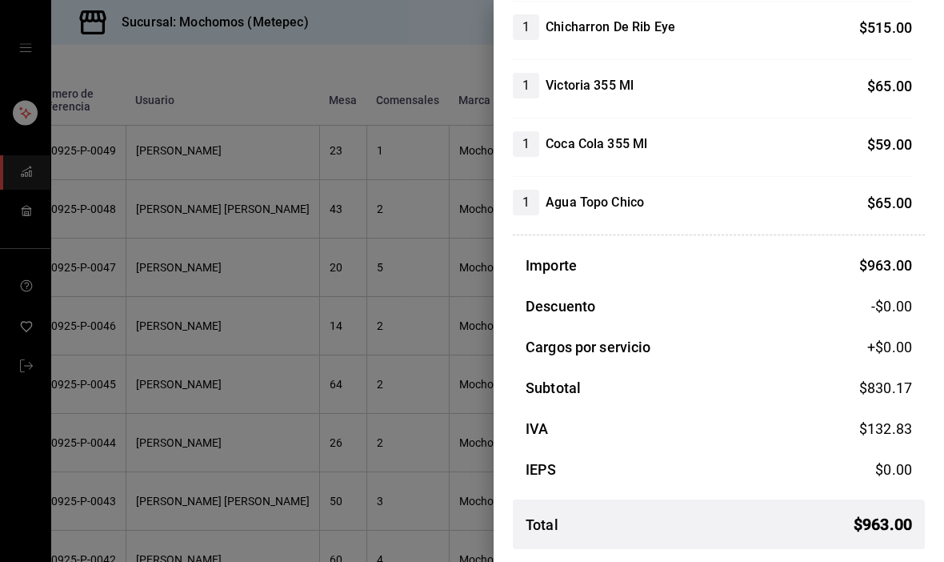
scroll to position [233, 0]
click at [303, 353] on div at bounding box center [472, 281] width 944 height 562
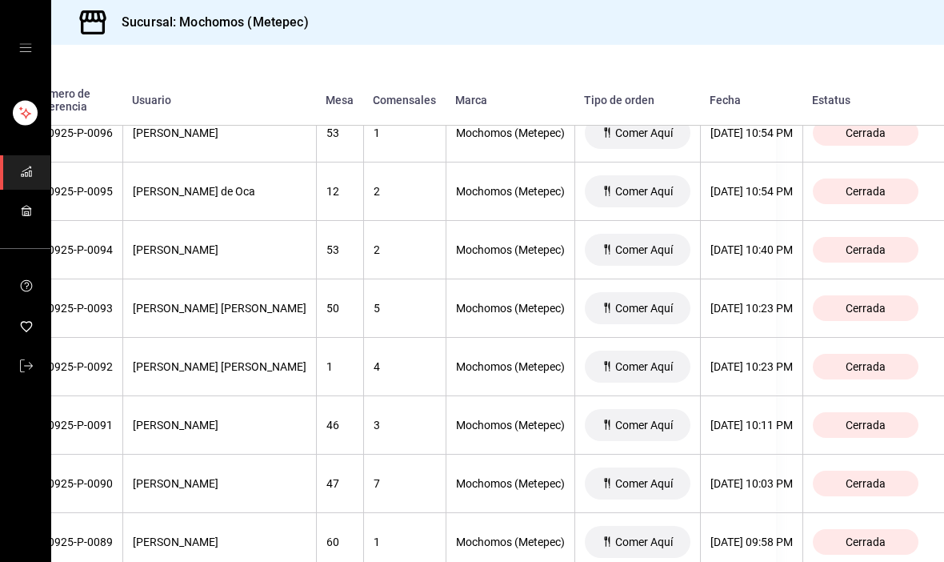
scroll to position [622, 185]
click at [748, 315] on div "[DATE] 10:23 PM" at bounding box center [752, 309] width 82 height 13
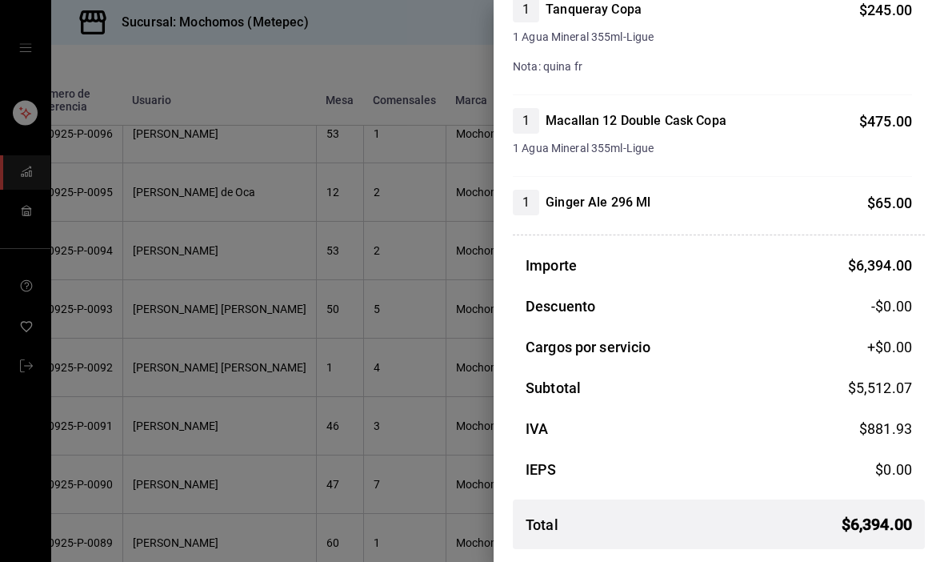
scroll to position [1918, 0]
click at [379, 376] on div at bounding box center [472, 281] width 944 height 562
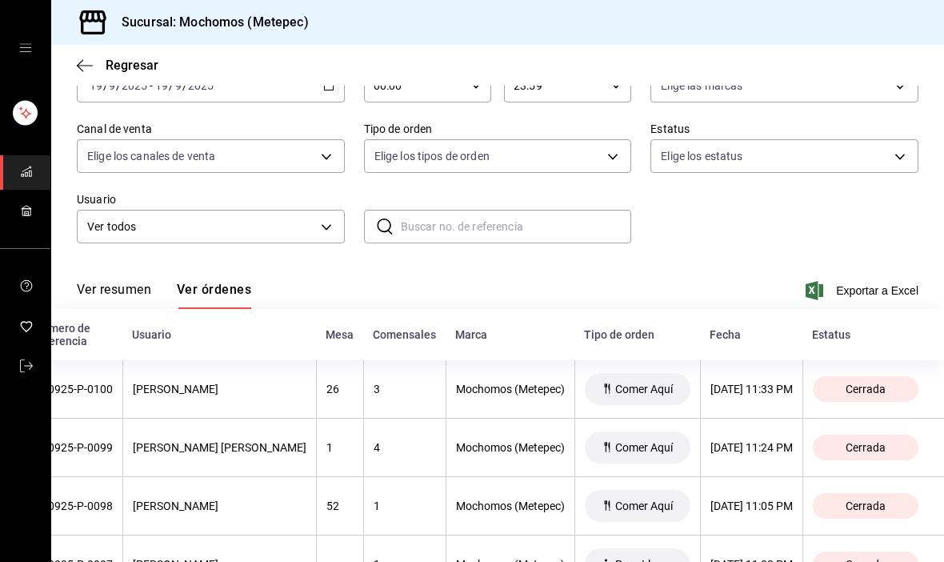
scroll to position [113, 0]
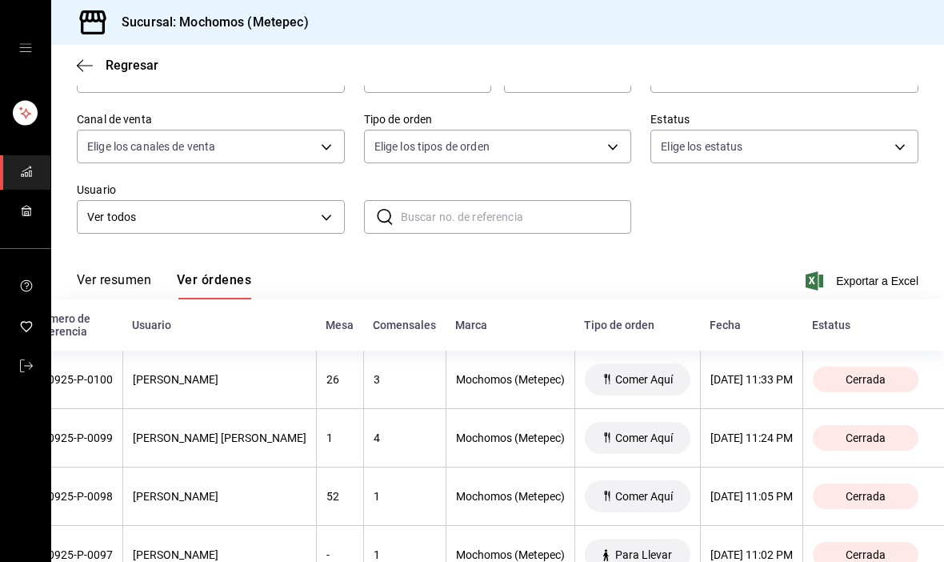
click at [711, 374] on div "[DATE] 11:33 PM" at bounding box center [752, 379] width 82 height 13
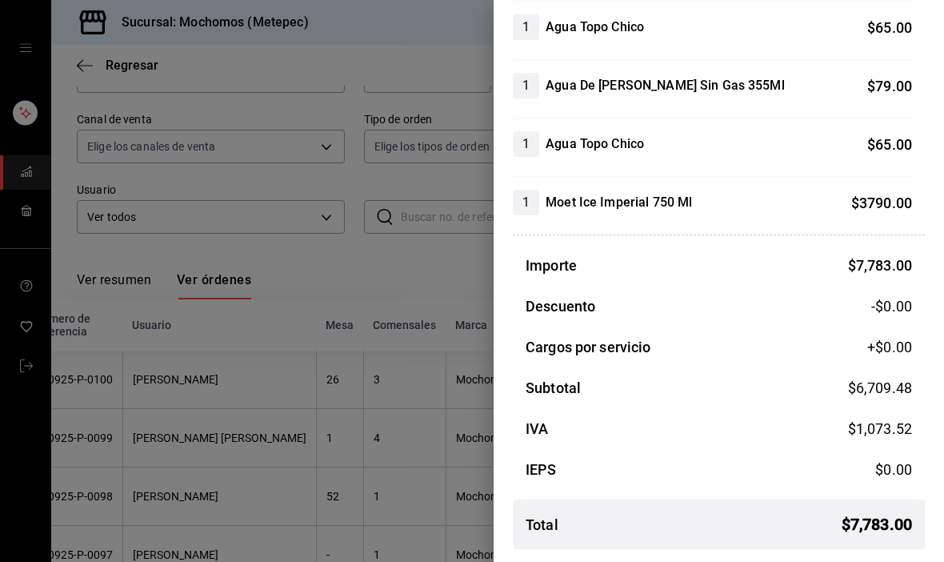
scroll to position [1409, 0]
click at [333, 439] on div at bounding box center [472, 281] width 944 height 562
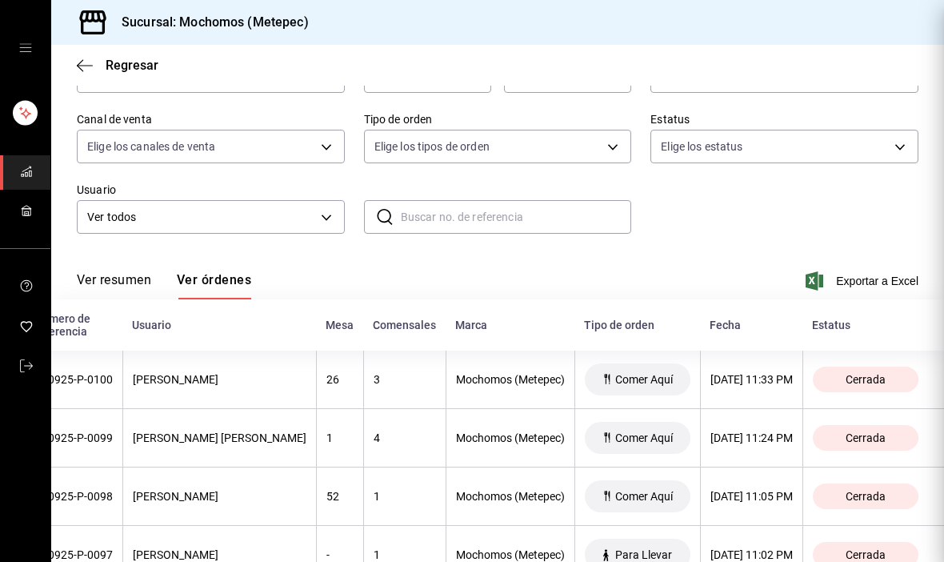
scroll to position [0, 0]
